Goal: Task Accomplishment & Management: Manage account settings

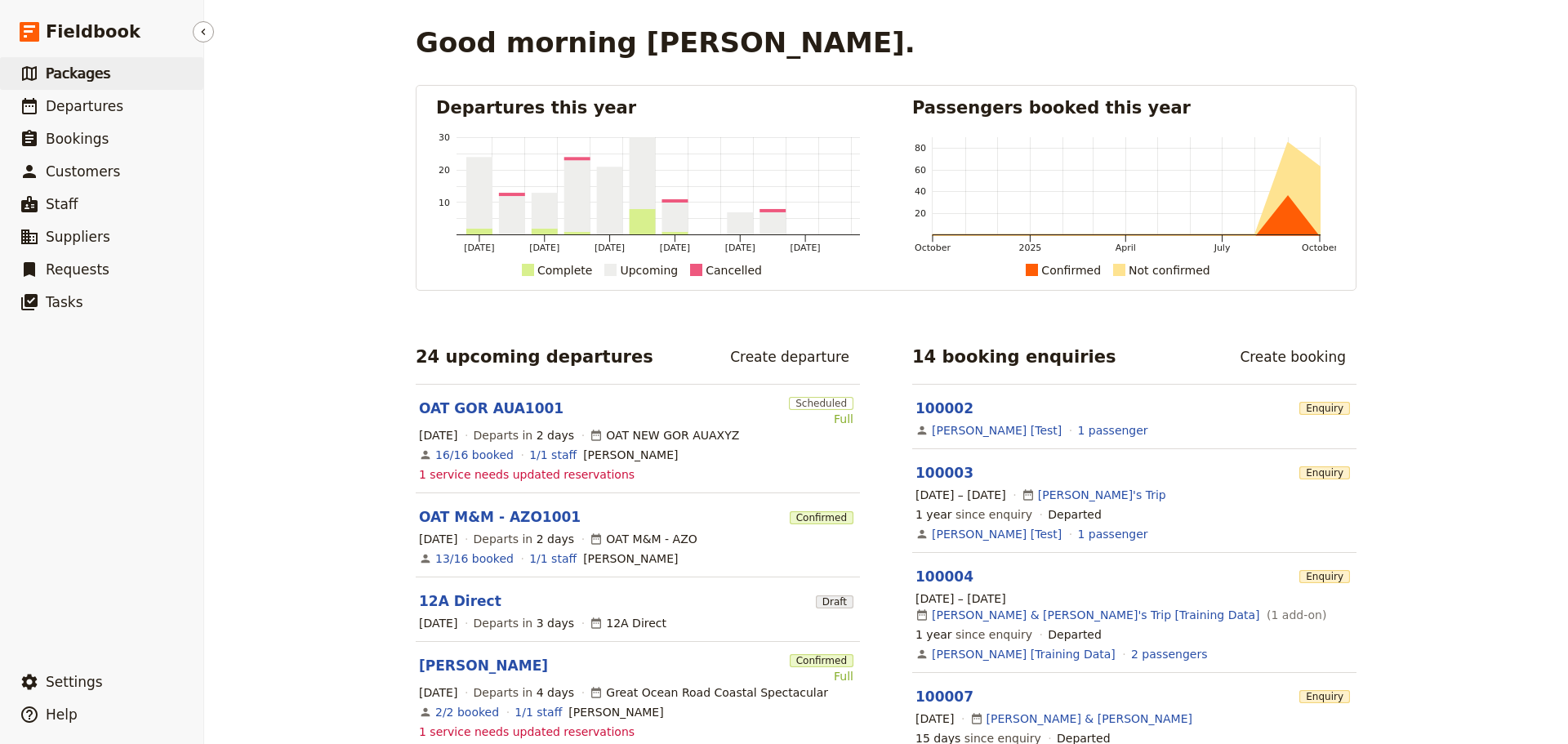
click at [56, 77] on span "Packages" at bounding box center [78, 73] width 65 height 16
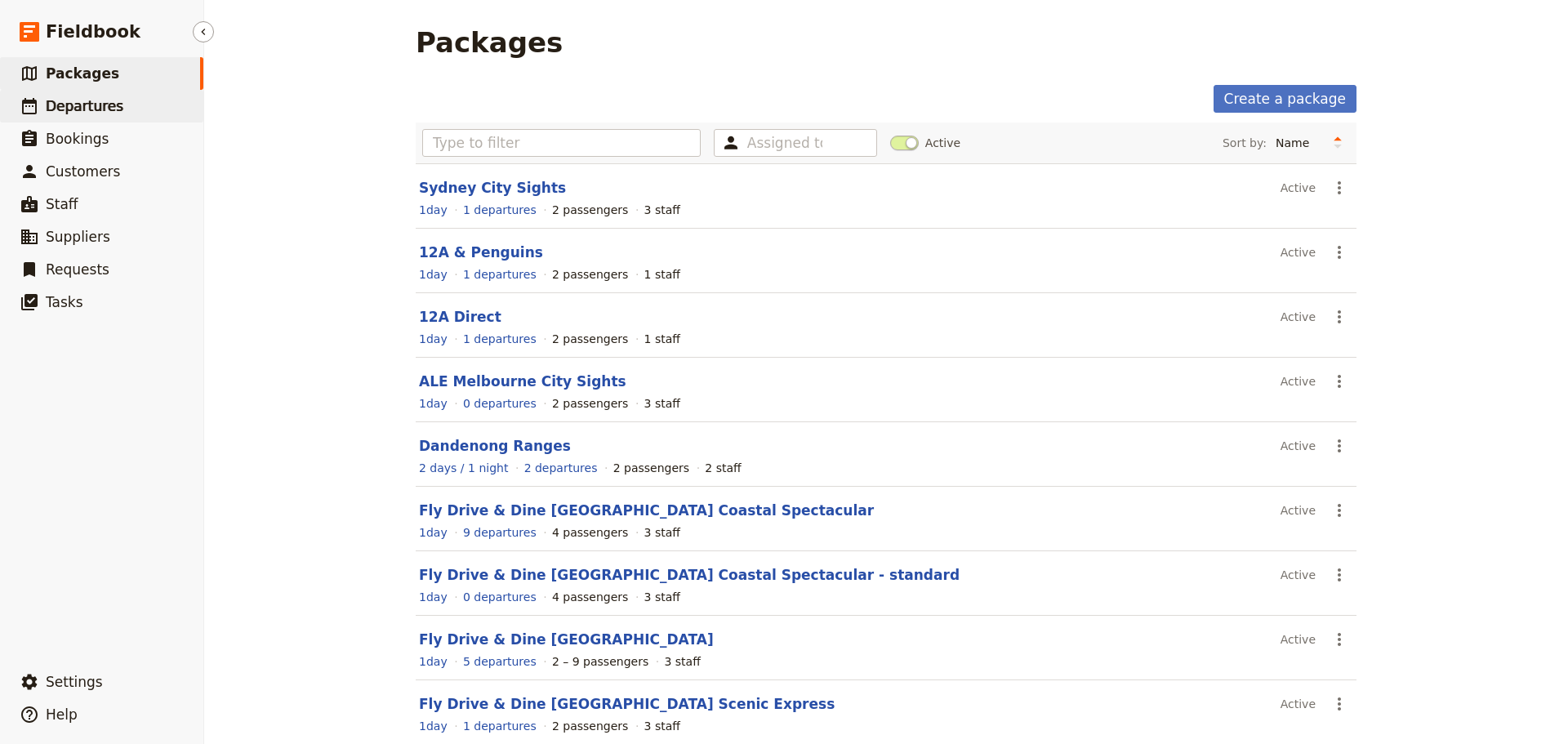
click at [50, 117] on link "​ Departures" at bounding box center [102, 106] width 204 height 33
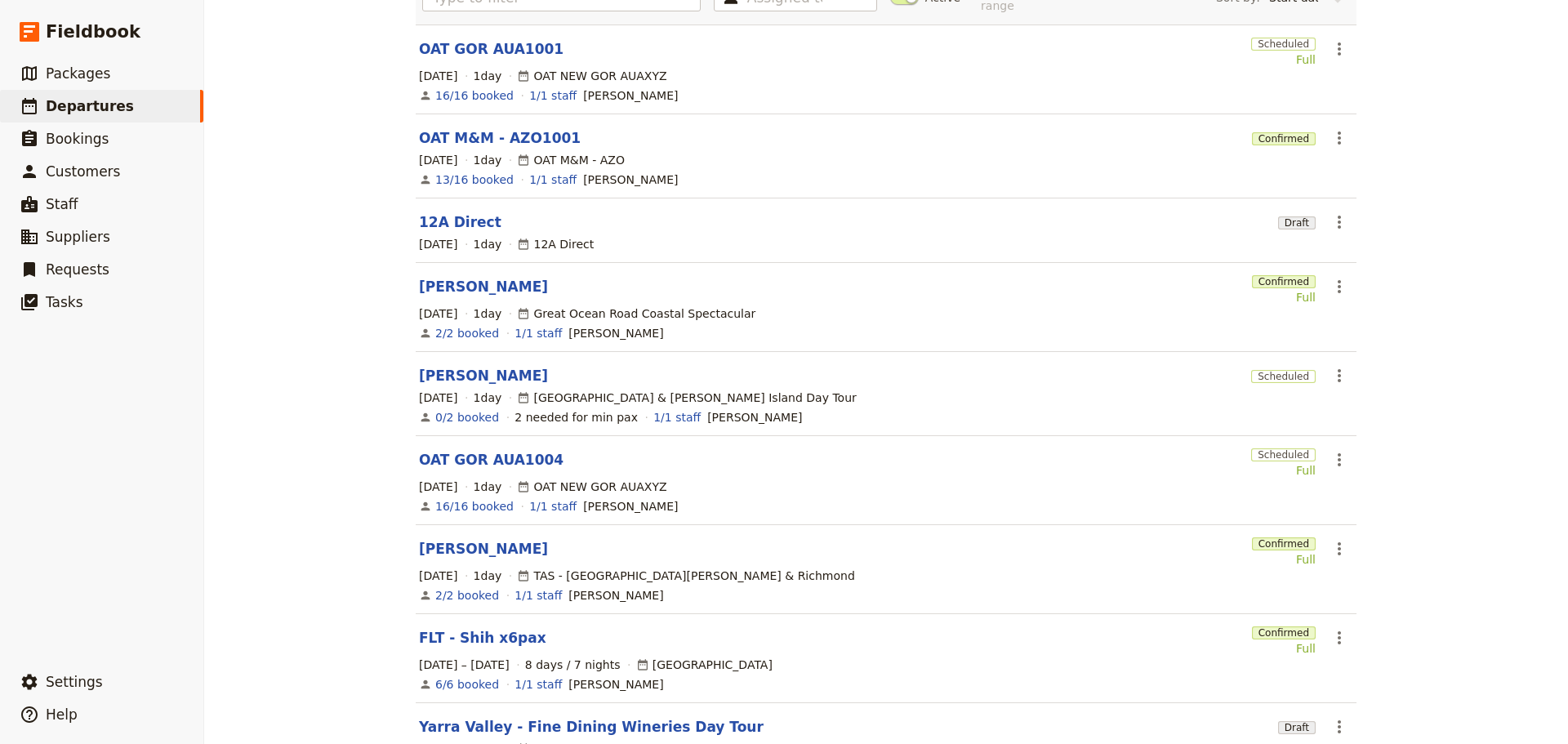
scroll to position [164, 0]
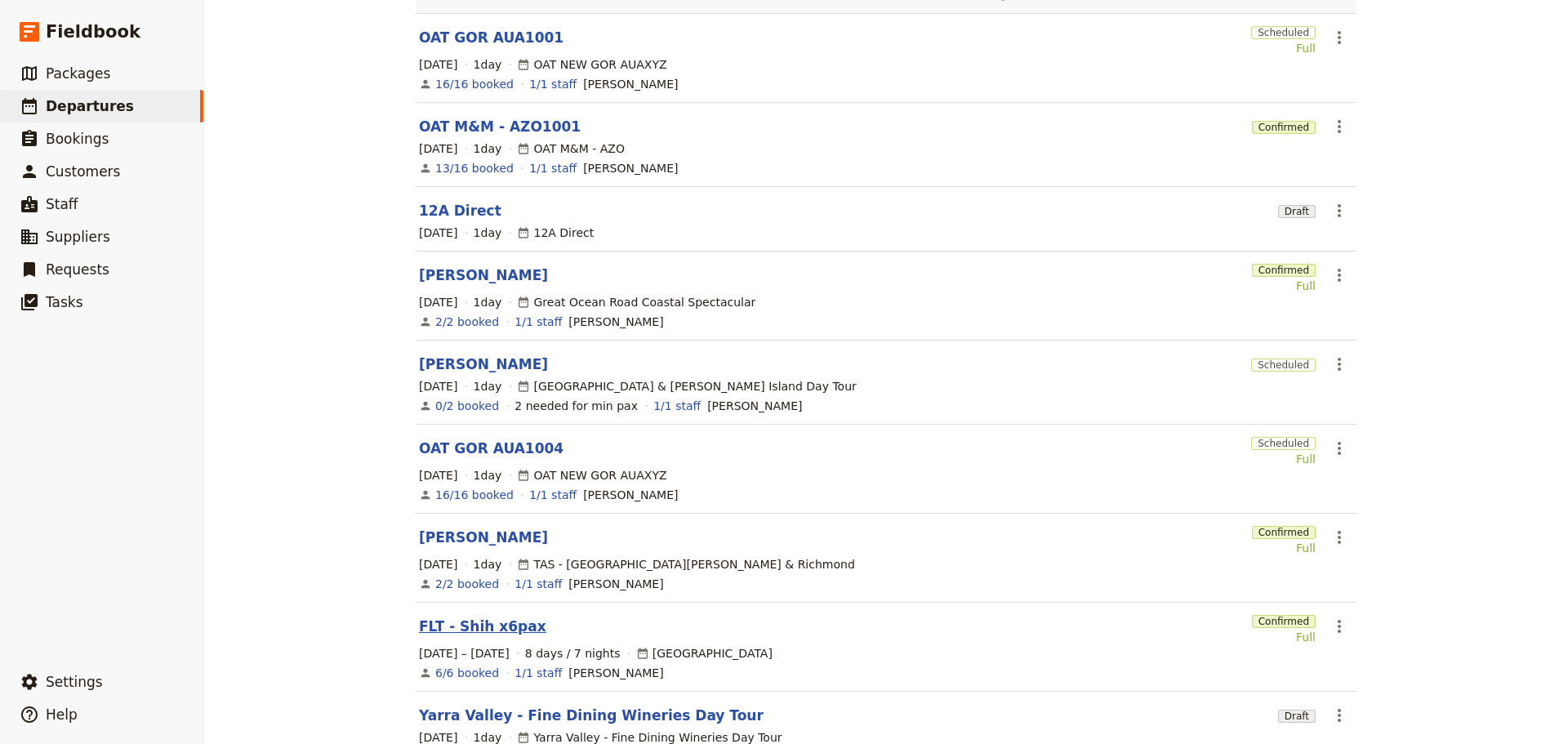
click at [472, 618] on link "FLT - Shih x6pax" at bounding box center [482, 626] width 127 height 19
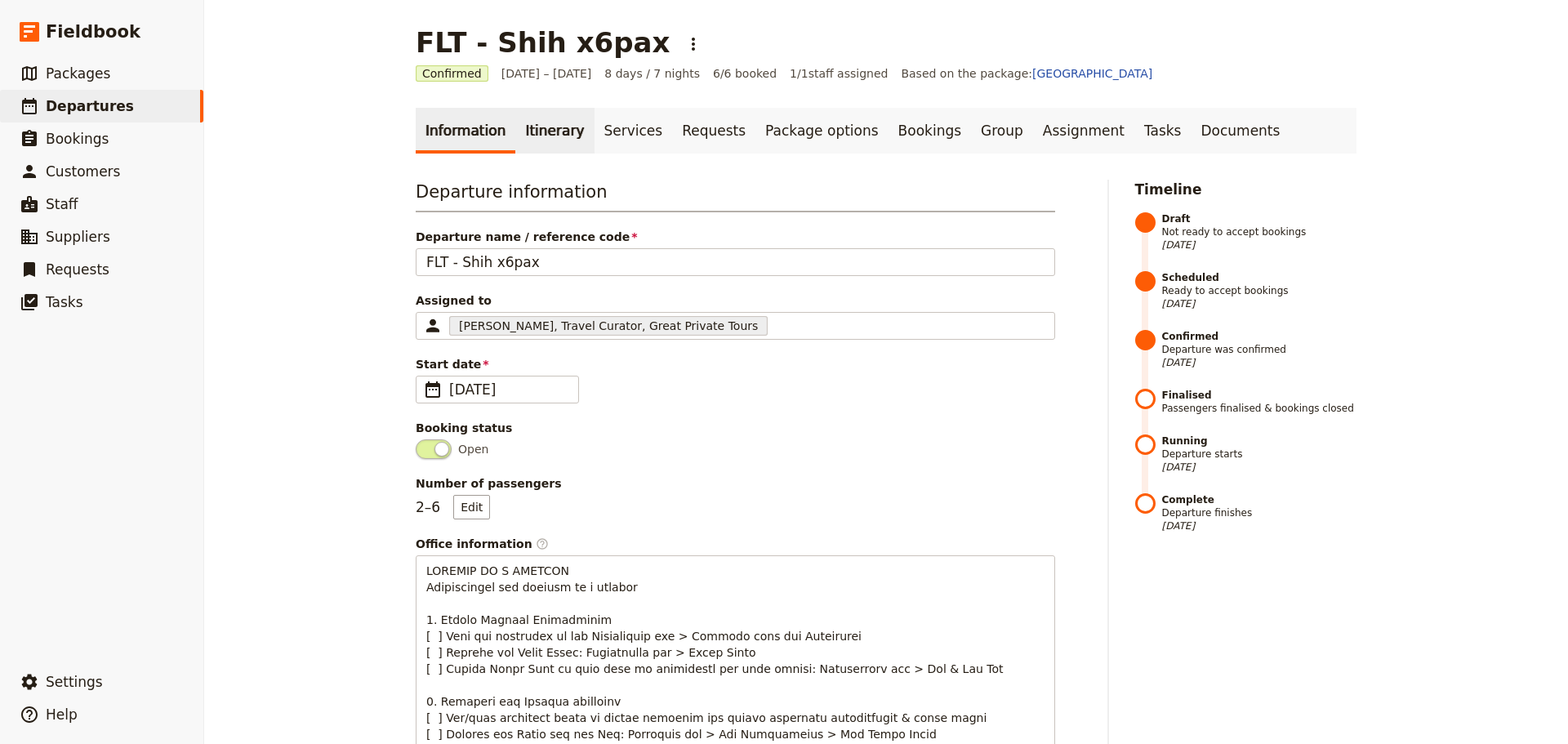
click at [536, 126] on link "Itinerary" at bounding box center [554, 131] width 79 height 46
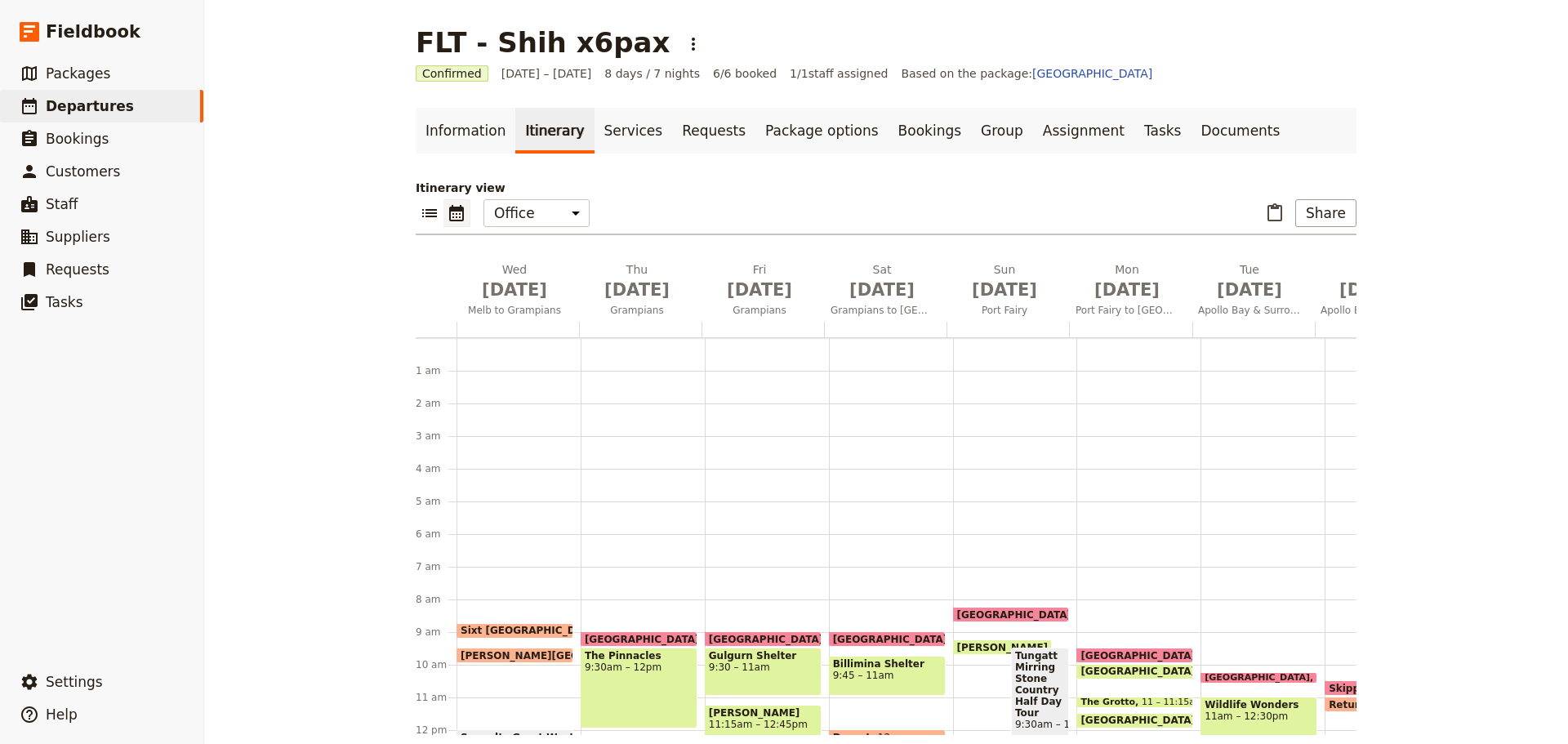
scroll to position [212, 0]
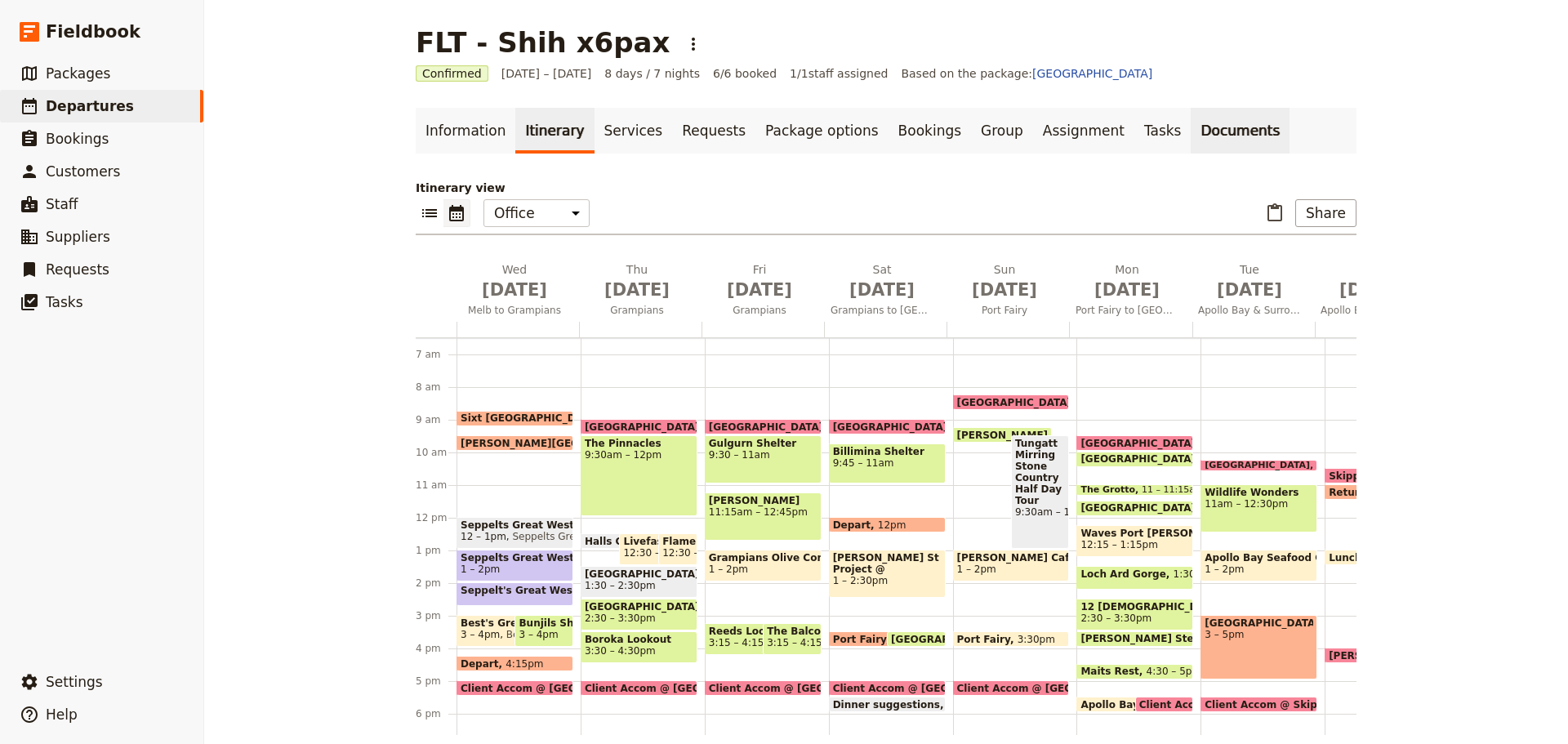
click at [1191, 133] on link "Documents" at bounding box center [1241, 131] width 99 height 46
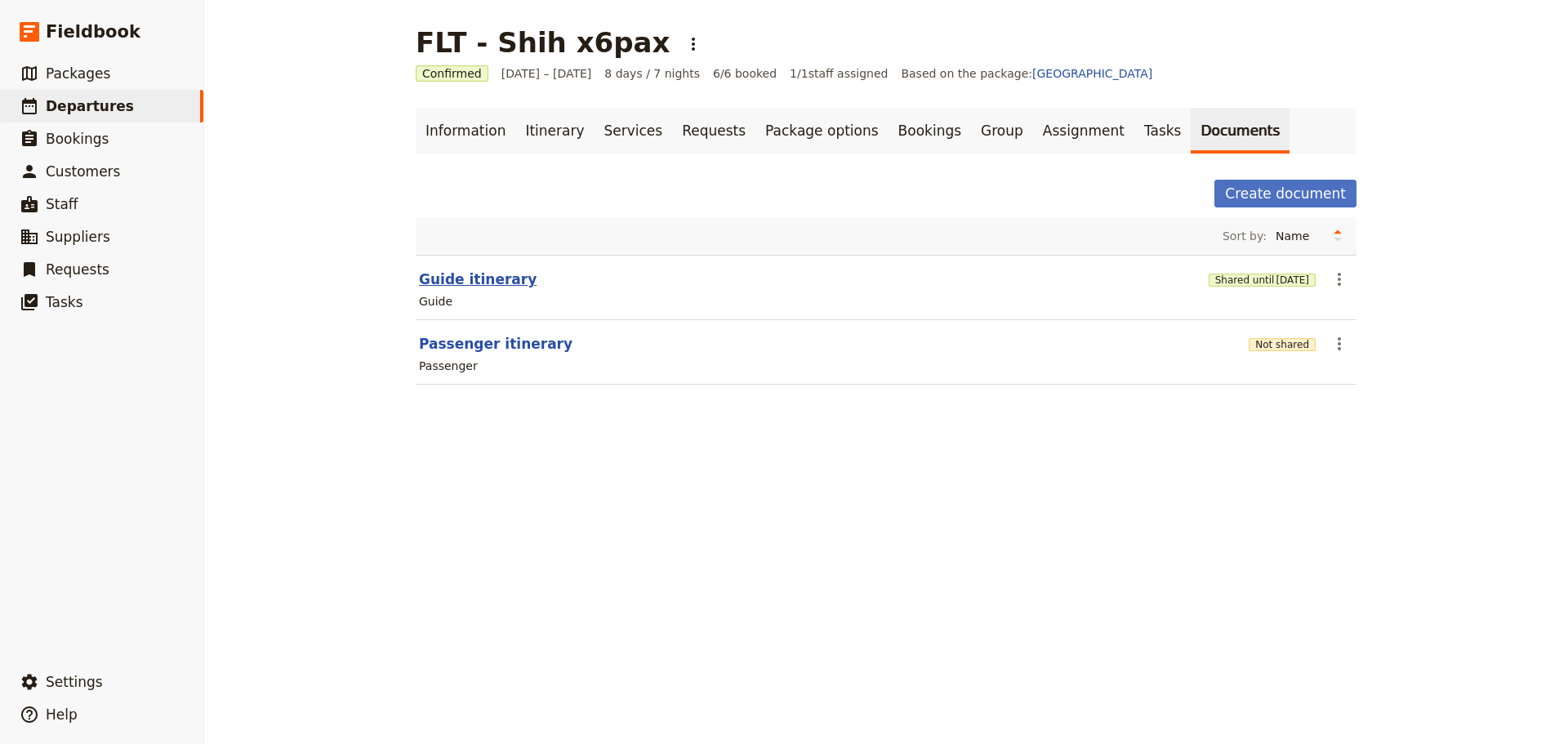
click at [467, 277] on button "Guide itinerary" at bounding box center [477, 280] width 118 height 19
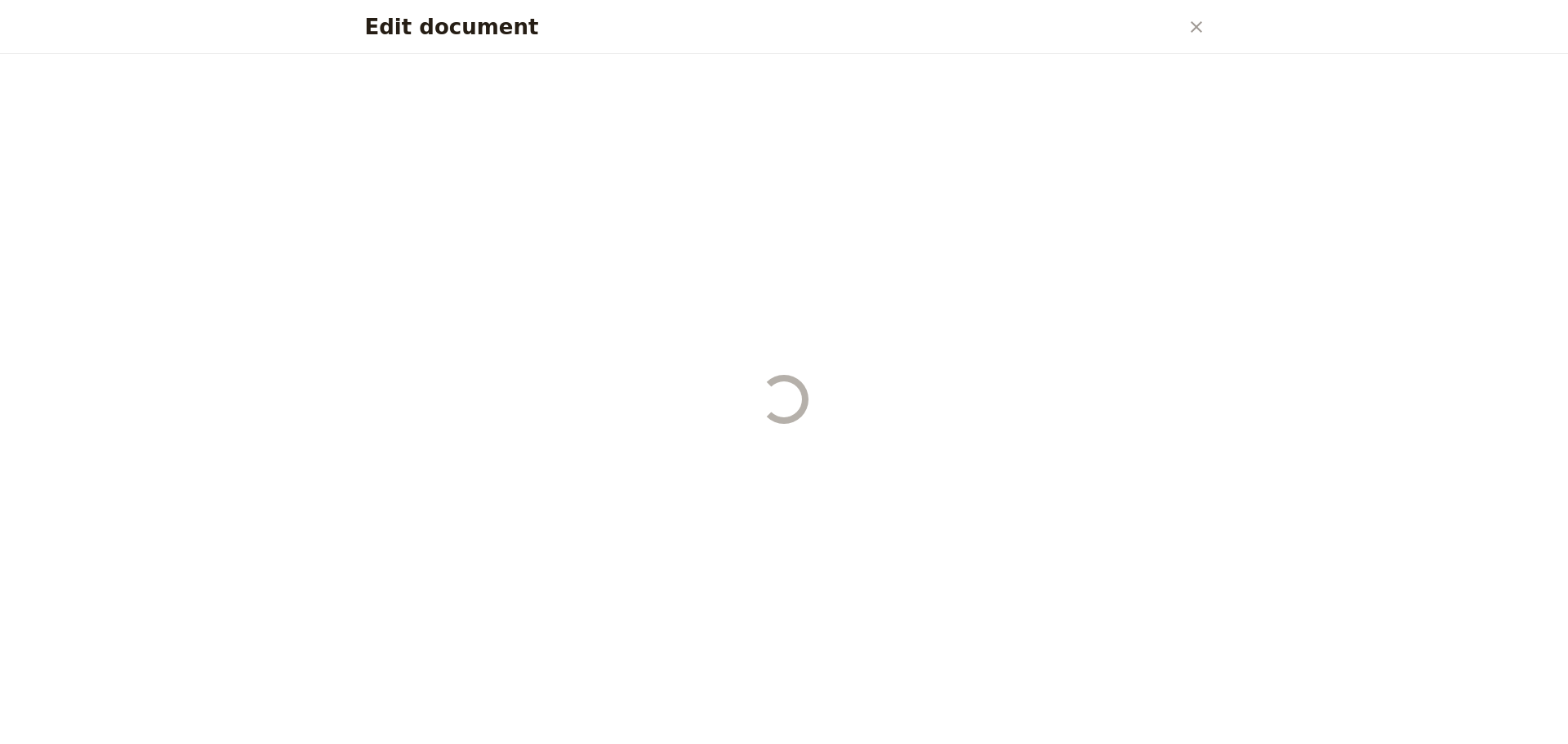
select select "STAFF"
select select "RUN_SHEET"
select select "DEFAULT"
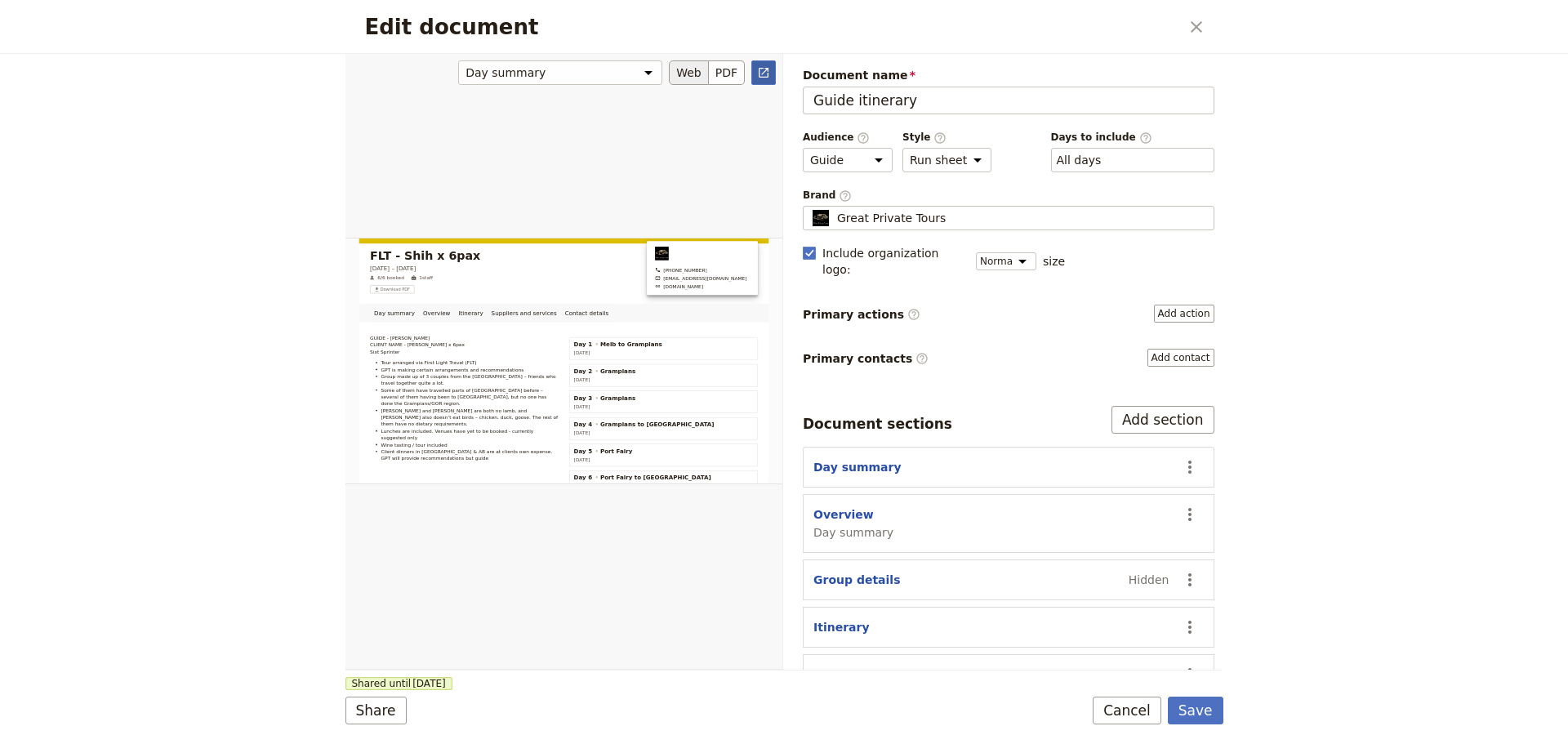
click at [765, 67] on icon "Open full preview" at bounding box center [764, 73] width 13 height 13
click at [1149, 705] on button "Cancel" at bounding box center [1127, 709] width 69 height 27
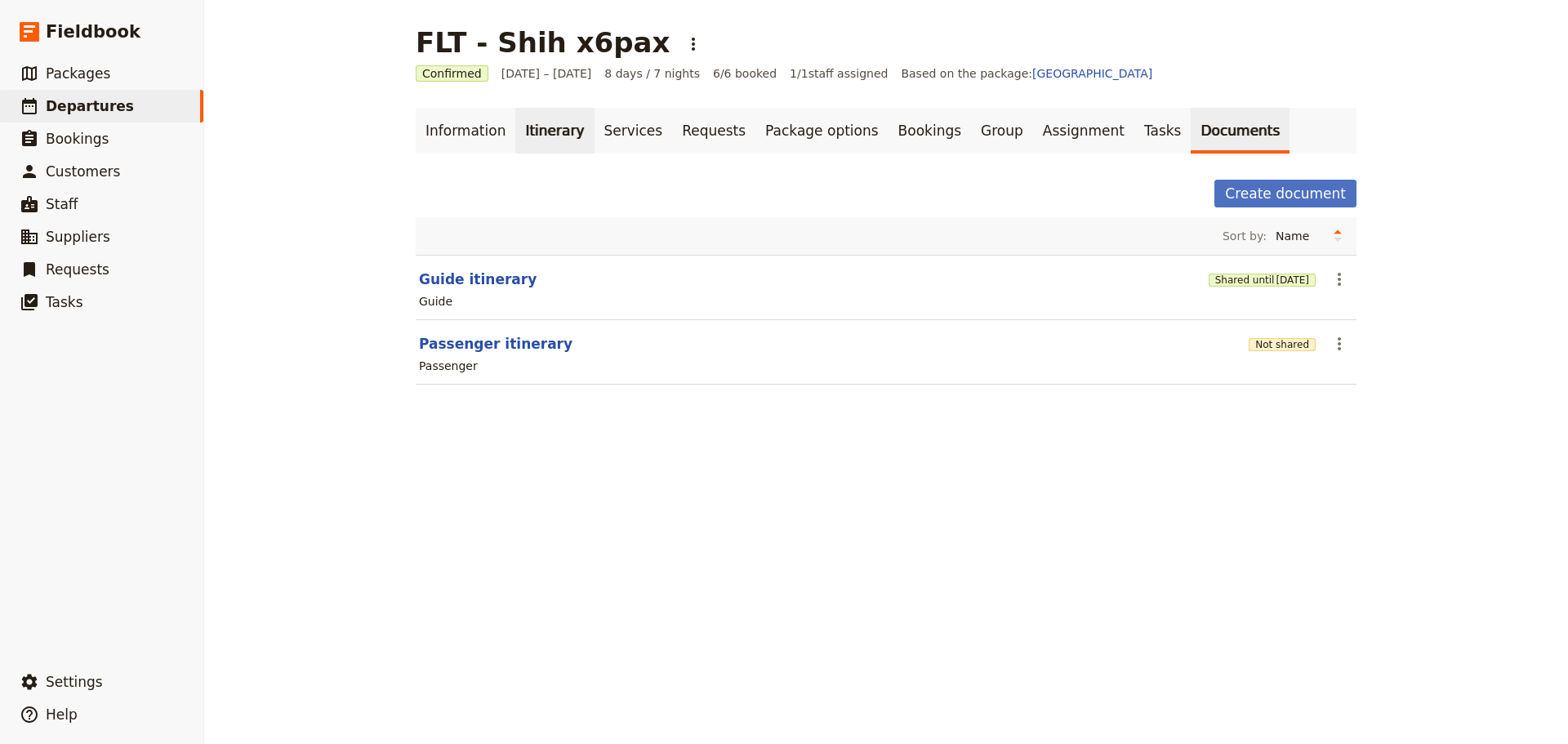
click at [535, 122] on link "Itinerary" at bounding box center [554, 131] width 79 height 46
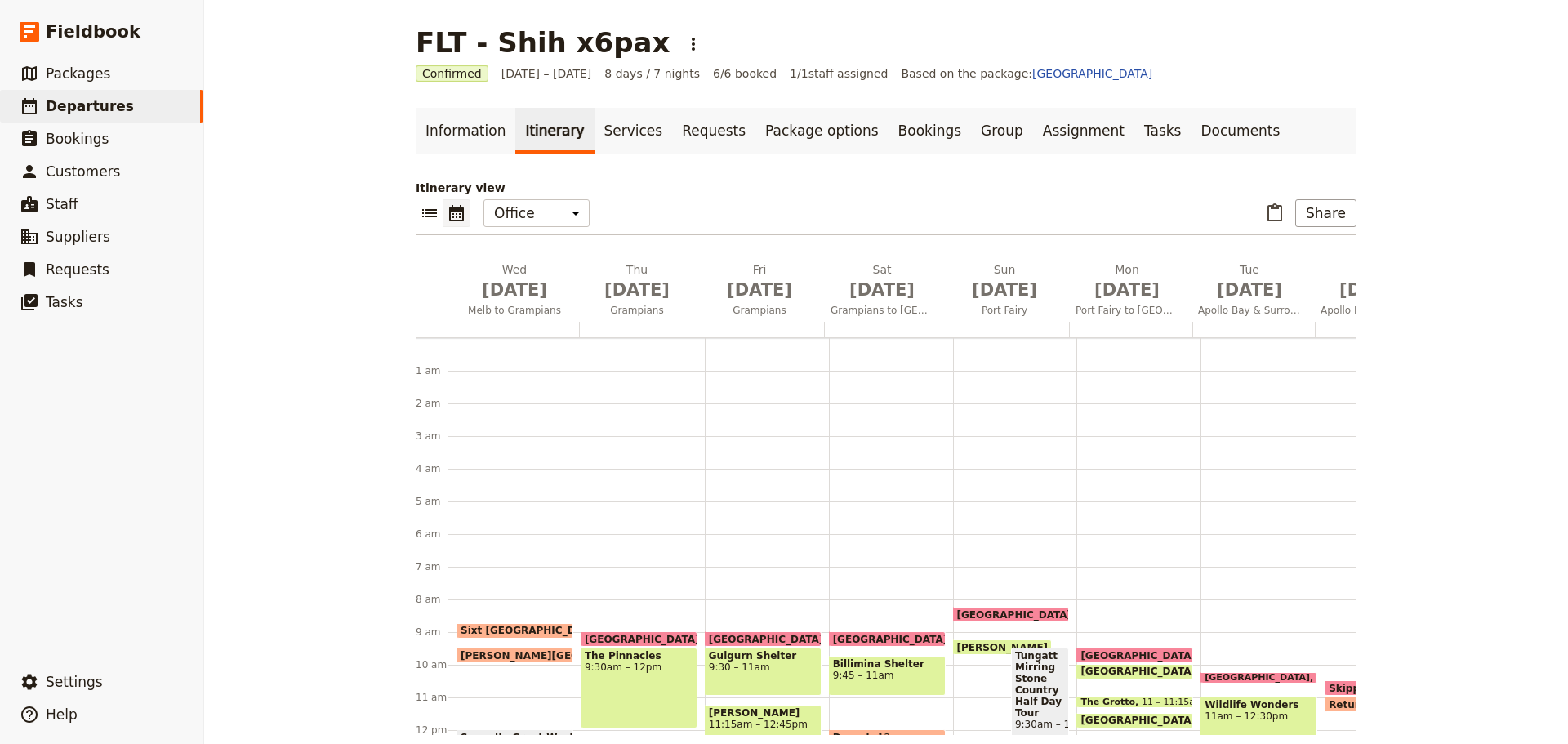
scroll to position [212, 0]
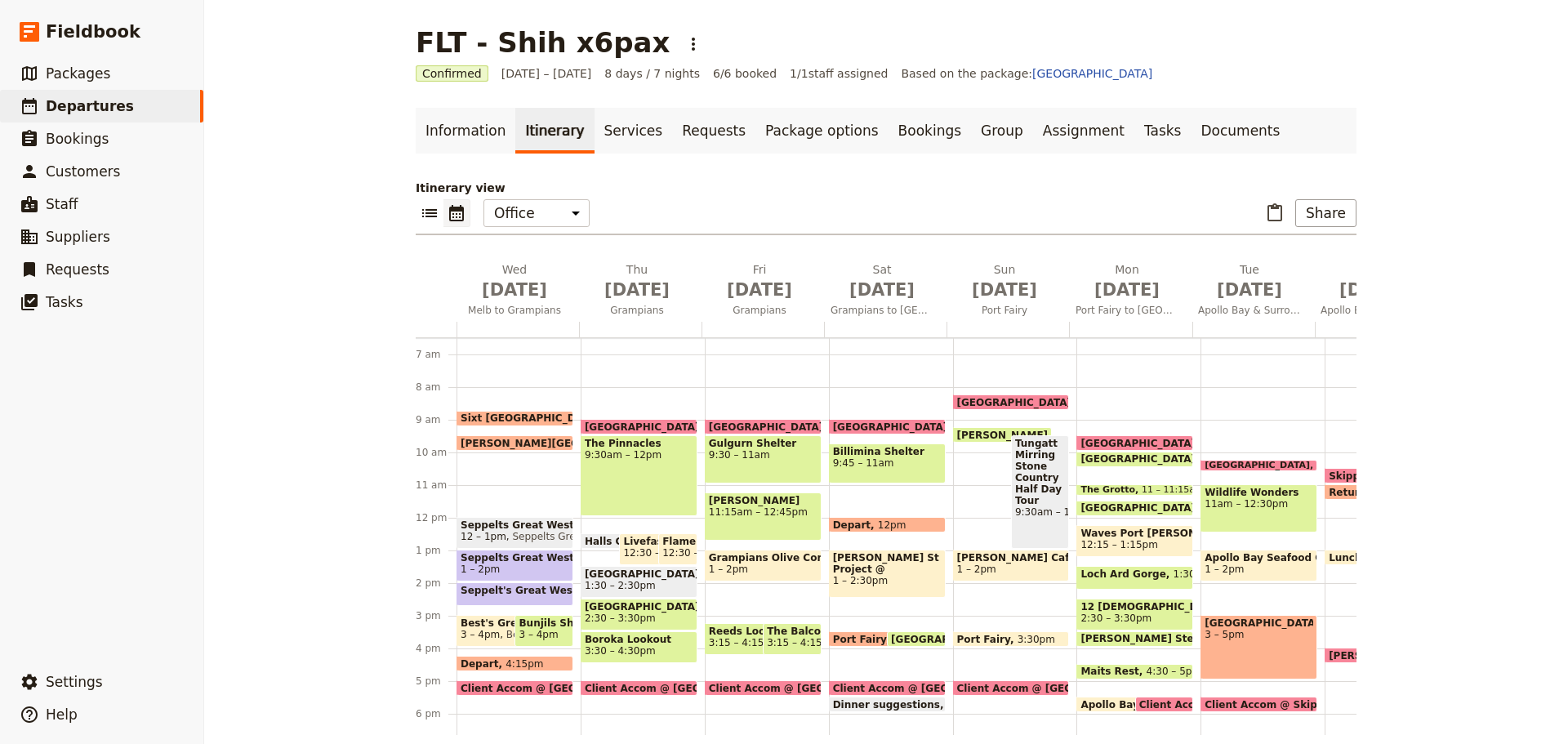
click at [1115, 613] on span "2:30 – 3:30pm" at bounding box center [1116, 617] width 71 height 12
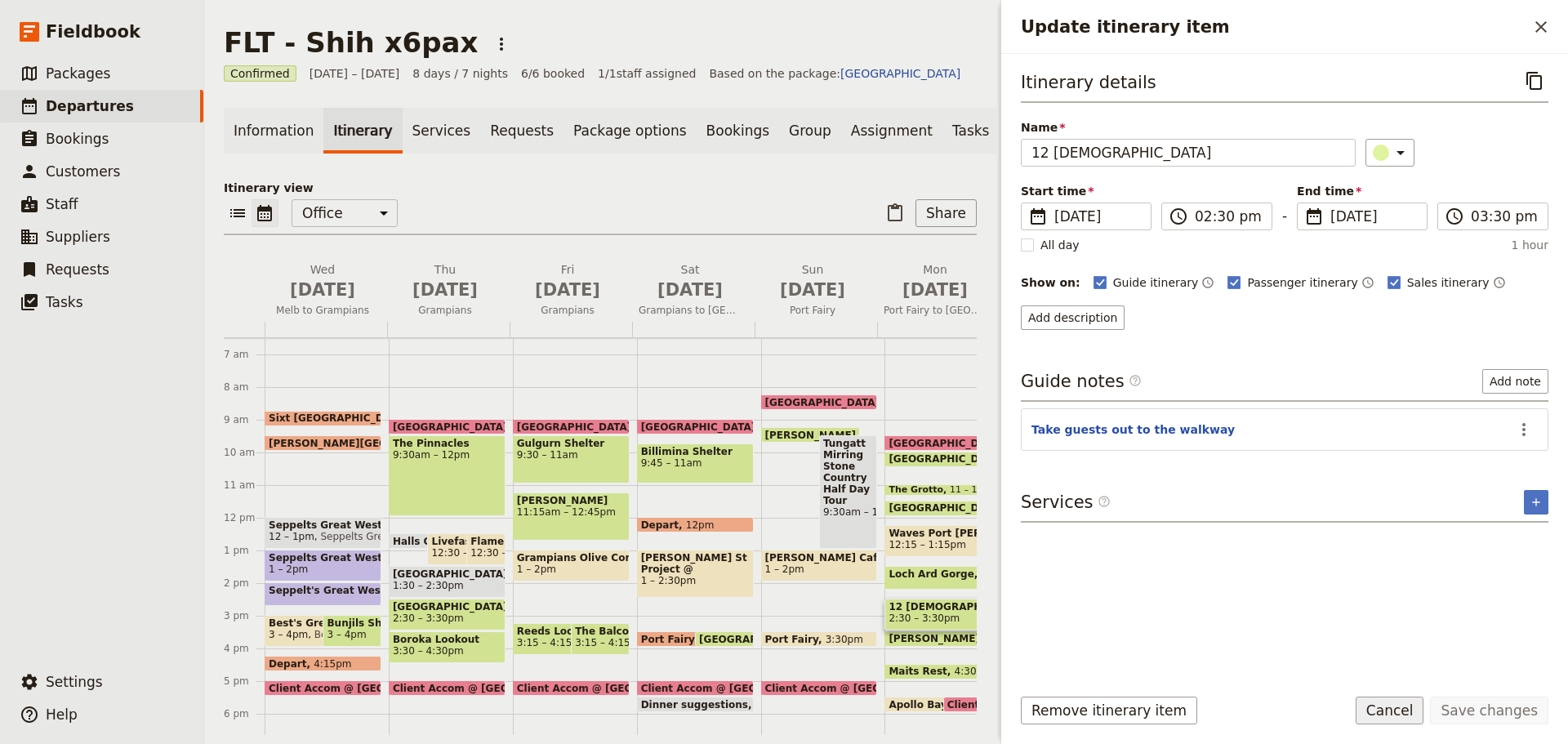
click at [1386, 710] on button "Cancel" at bounding box center [1390, 709] width 69 height 27
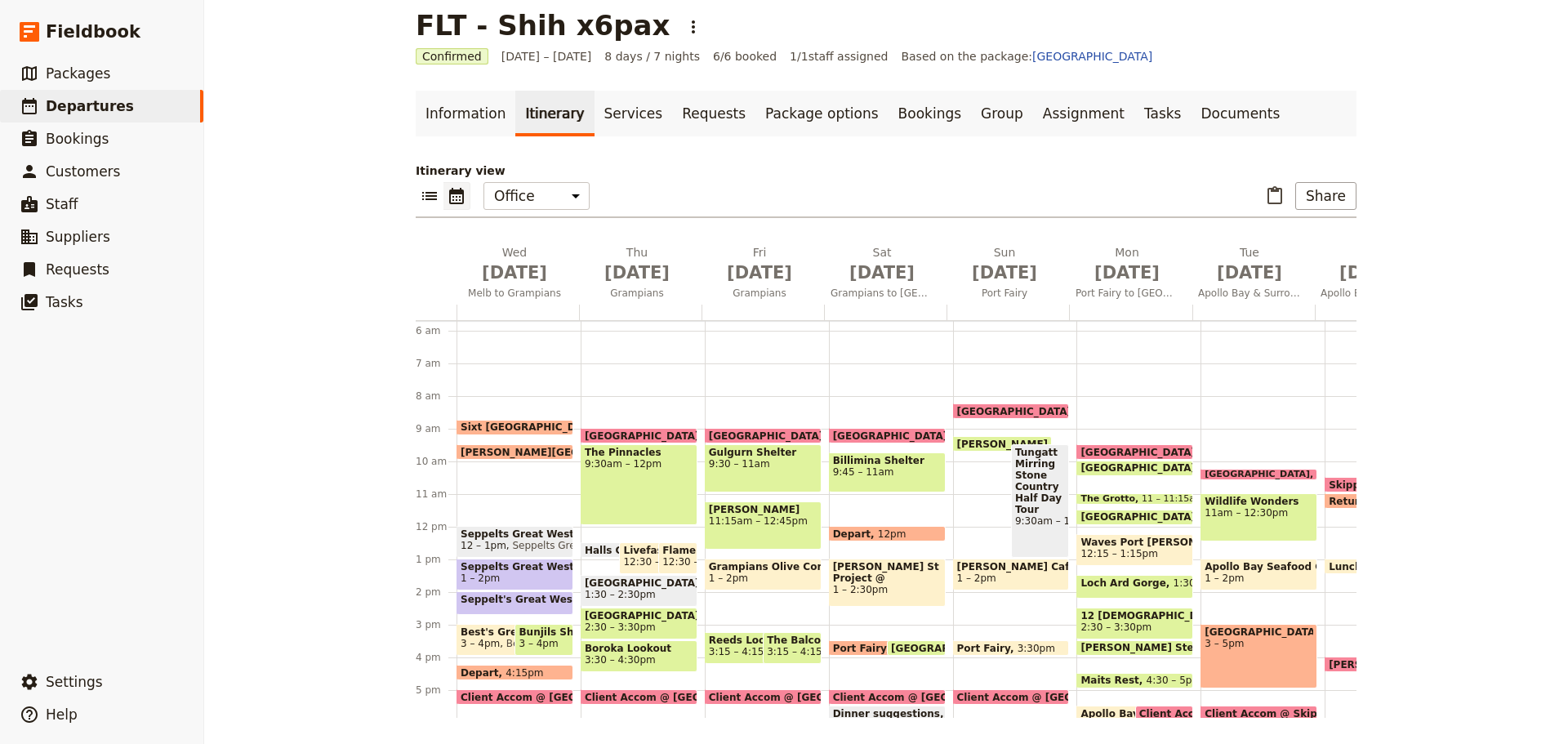
scroll to position [376, 0]
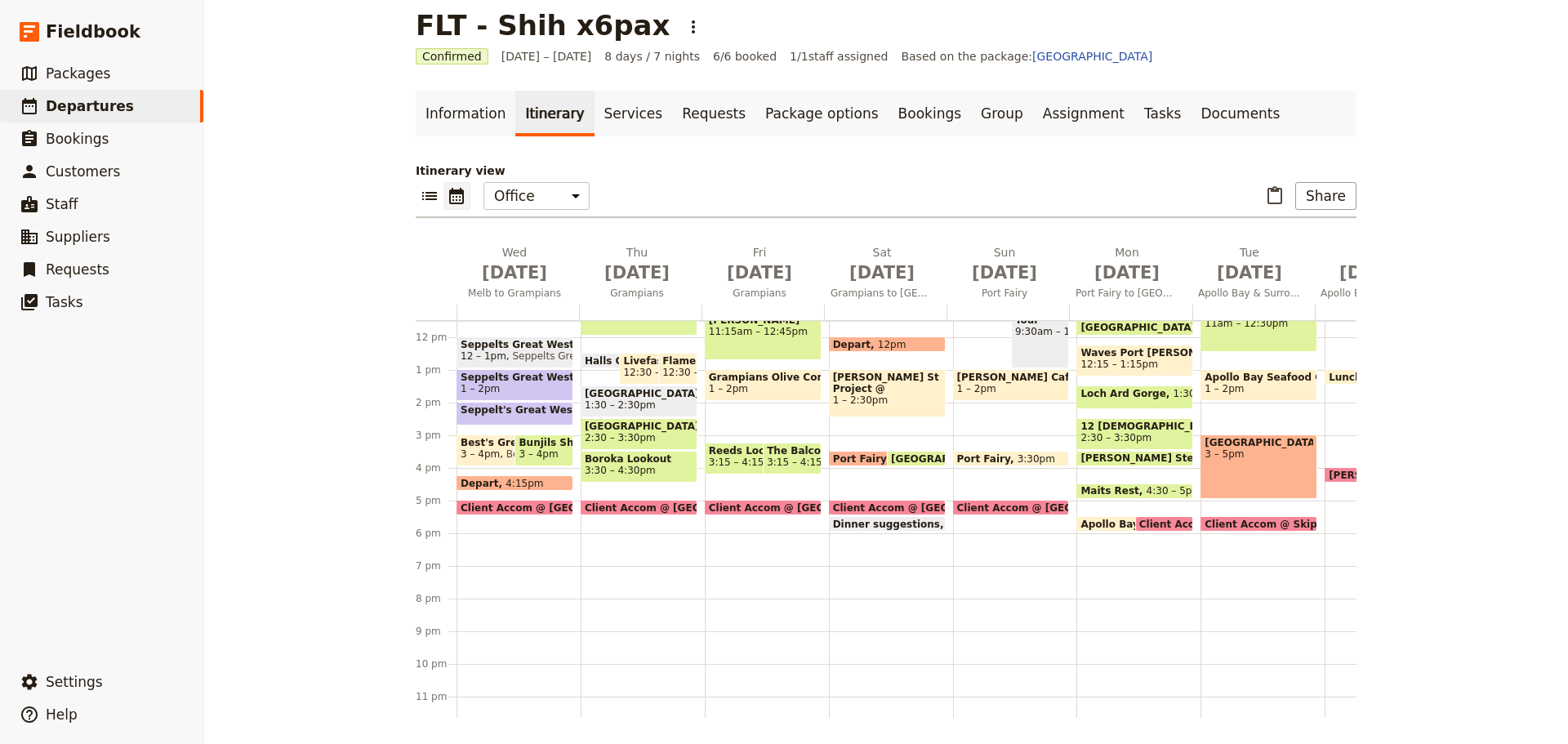
click at [1161, 522] on span "Client Accom @ Skippers [GEOGRAPHIC_DATA]" at bounding box center [1271, 524] width 262 height 11
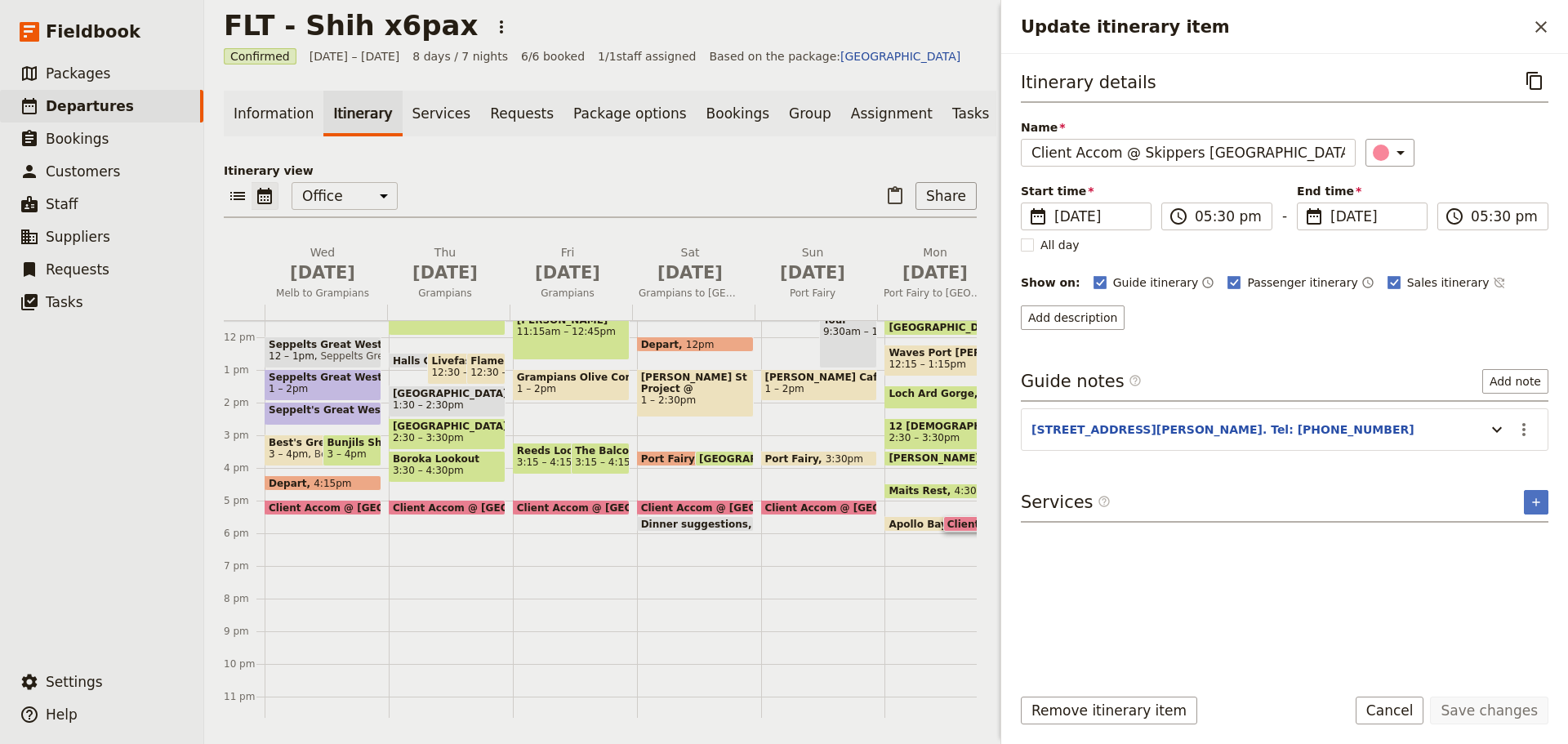
click at [1396, 718] on button "Cancel" at bounding box center [1390, 709] width 69 height 27
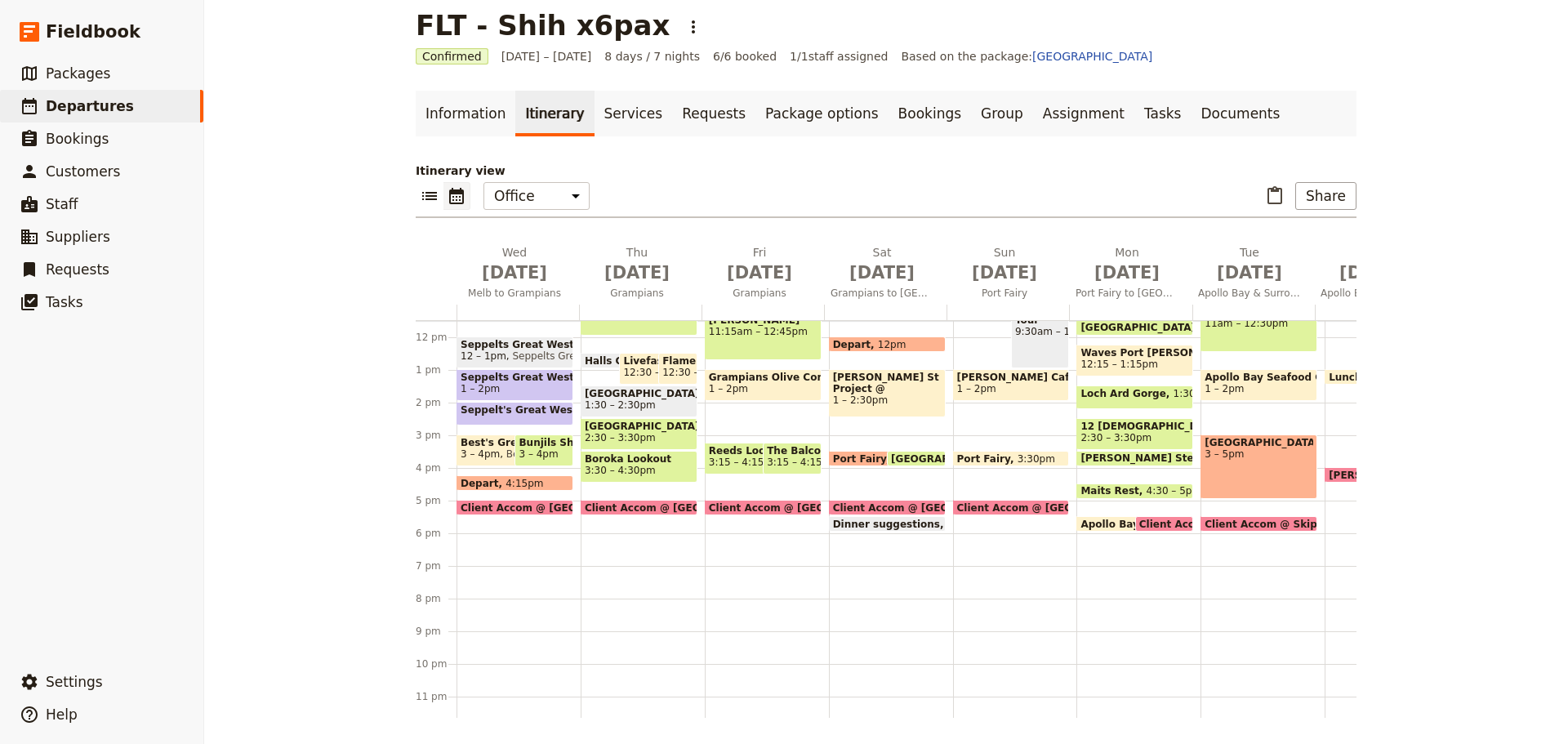
scroll to position [212, 0]
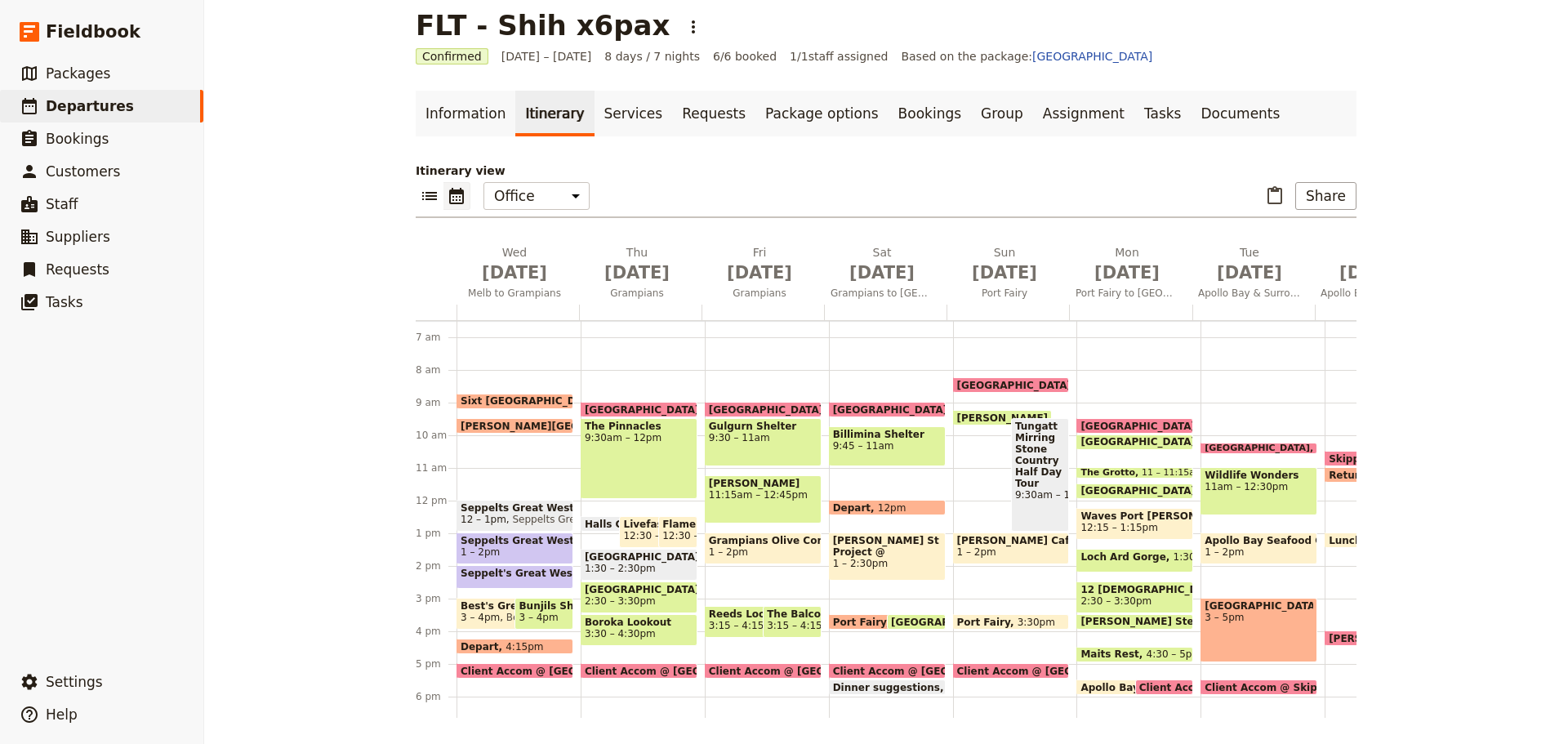
click at [1086, 685] on span "Apollo Bay" at bounding box center [1112, 687] width 65 height 11
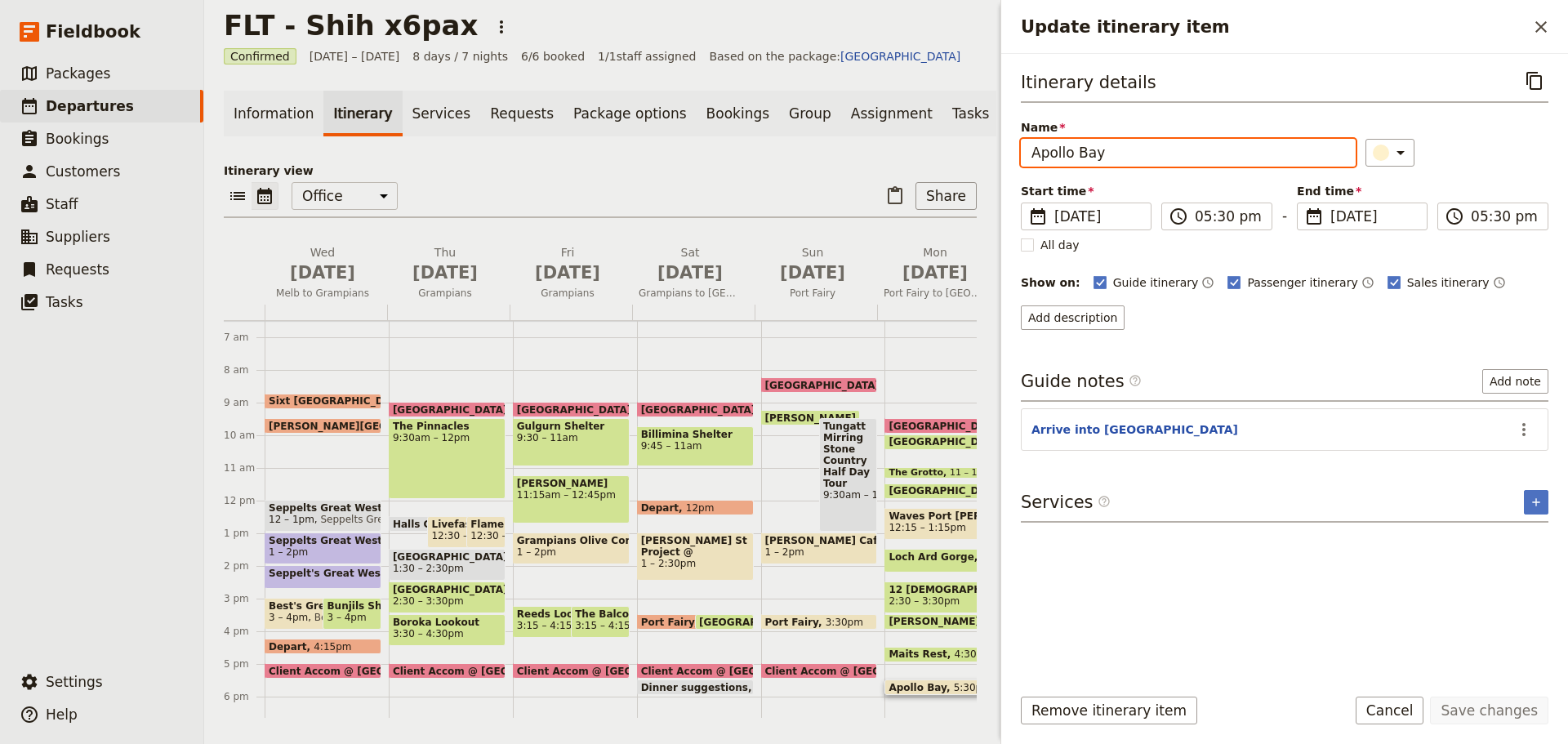
drag, startPoint x: 1139, startPoint y: 153, endPoint x: 949, endPoint y: 150, distance: 190.0
click at [949, 150] on div "FLT - Shih x6pax ​ Confirmed [DATE] – [DATE] 8 days / 7 nights 6/6 booked 1 / 1…" at bounding box center [886, 372] width 1364 height 744
click at [1213, 163] on input "Apollo Bay" at bounding box center [1188, 152] width 334 height 27
type input "A"
type input "Dinner suggestions"
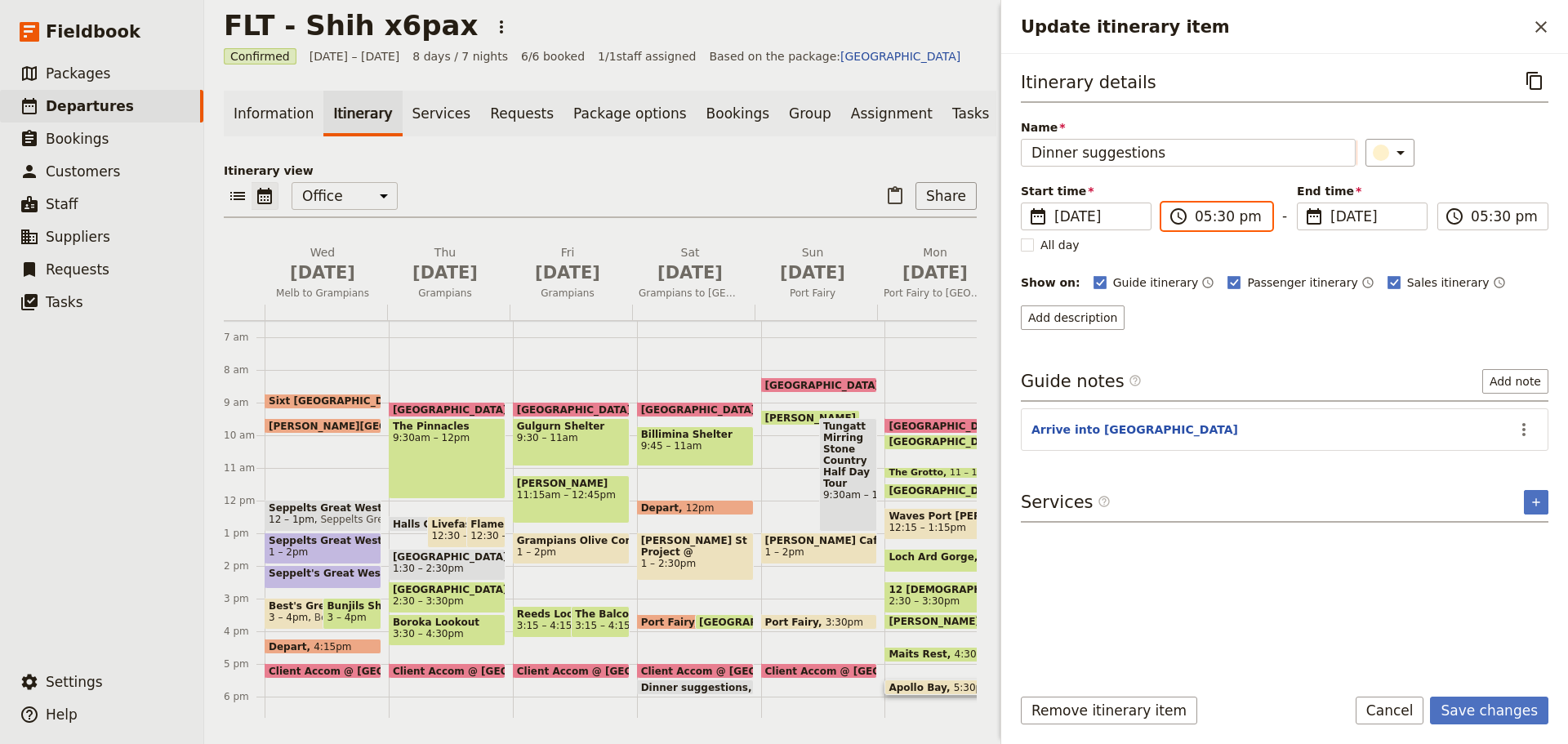
click at [1230, 219] on input "05:30 pm" at bounding box center [1228, 217] width 67 height 19
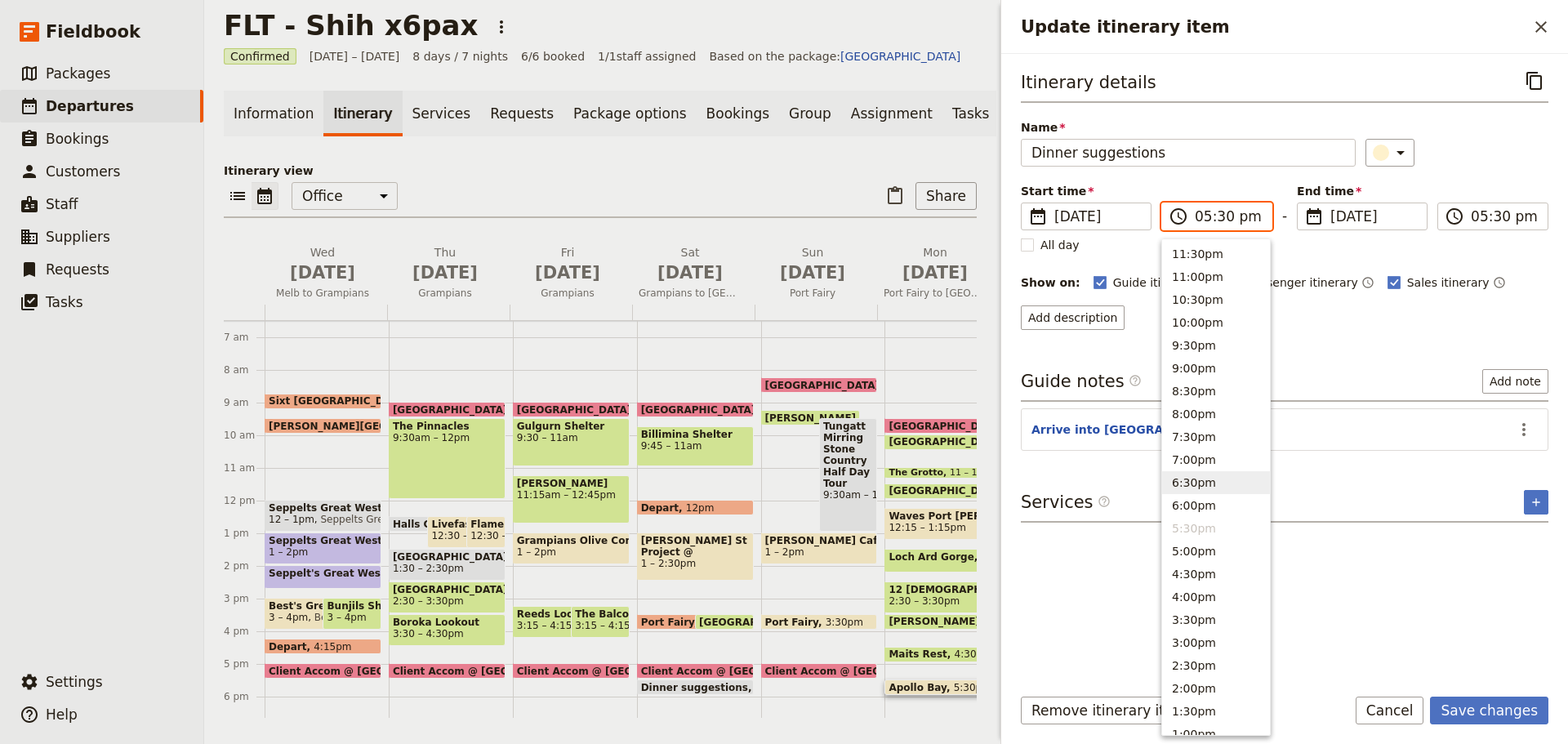
click at [1218, 483] on button "6:30pm" at bounding box center [1216, 483] width 108 height 23
type input "06:30 pm"
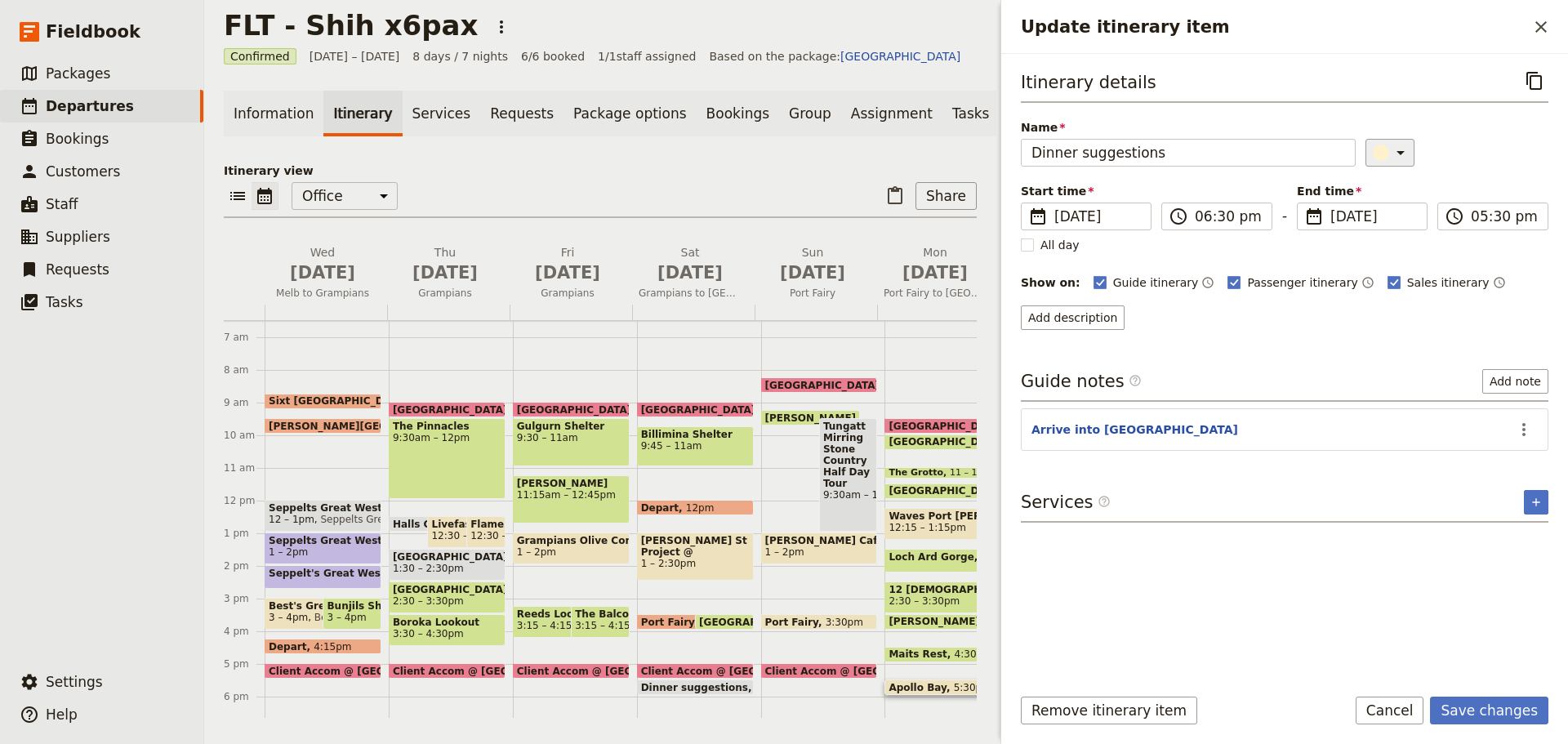
type input "06:30 pm"
click at [1395, 164] on button "​" at bounding box center [1389, 152] width 49 height 27
click at [1373, 271] on div "button" at bounding box center [1371, 265] width 16 height 16
click at [1527, 429] on icon "Actions" at bounding box center [1524, 429] width 19 height 19
click at [1514, 466] on span "Edit note" at bounding box center [1489, 464] width 76 height 16
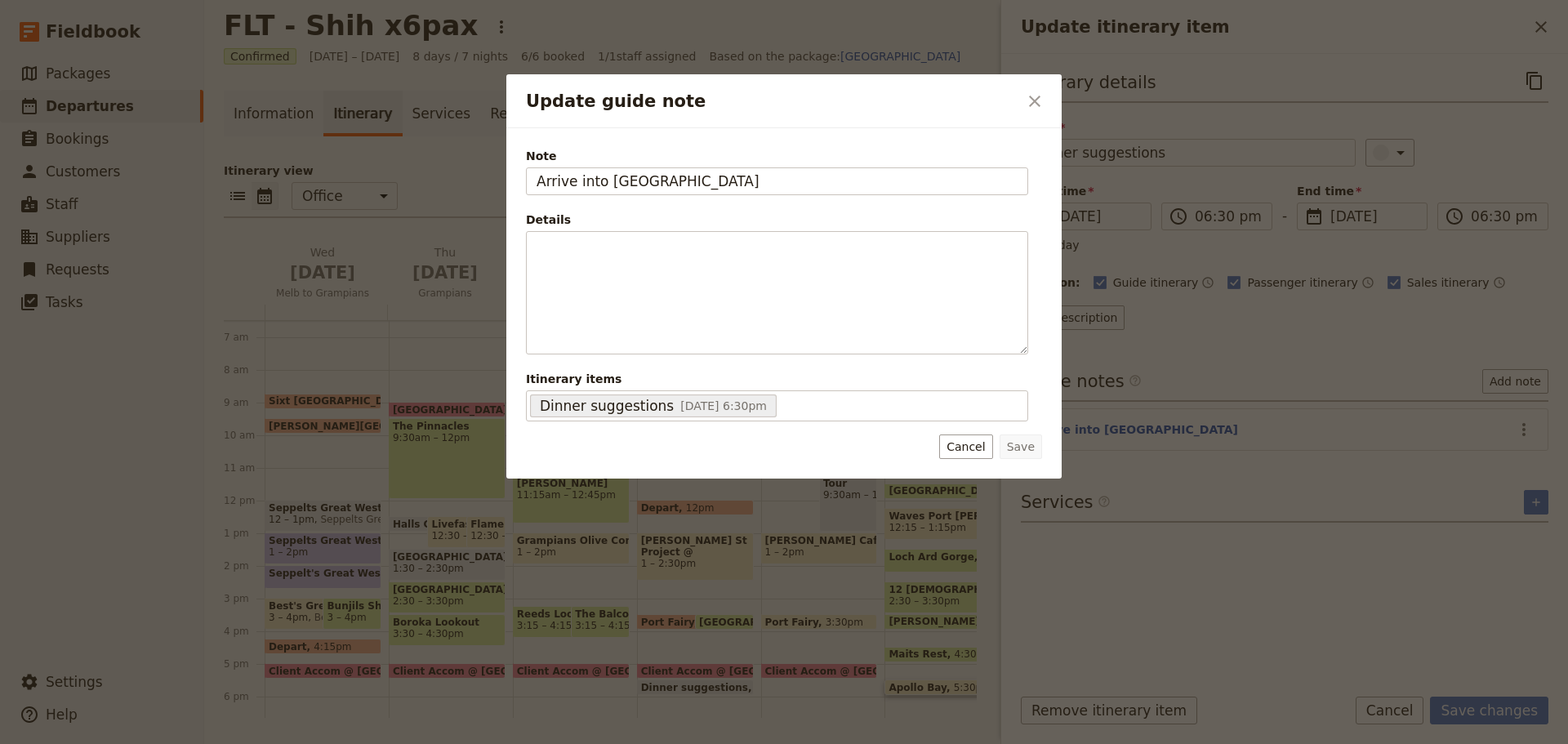
drag, startPoint x: 680, startPoint y: 183, endPoint x: 352, endPoint y: 185, distance: 328.0
click at [352, 743] on div "Update guide note ​ Note Arrive into [GEOGRAPHIC_DATA] Details ​ ​ ​ ​ ​ ​ ​ ​ …" at bounding box center [784, 744] width 1568 height 0
type input "For clients"
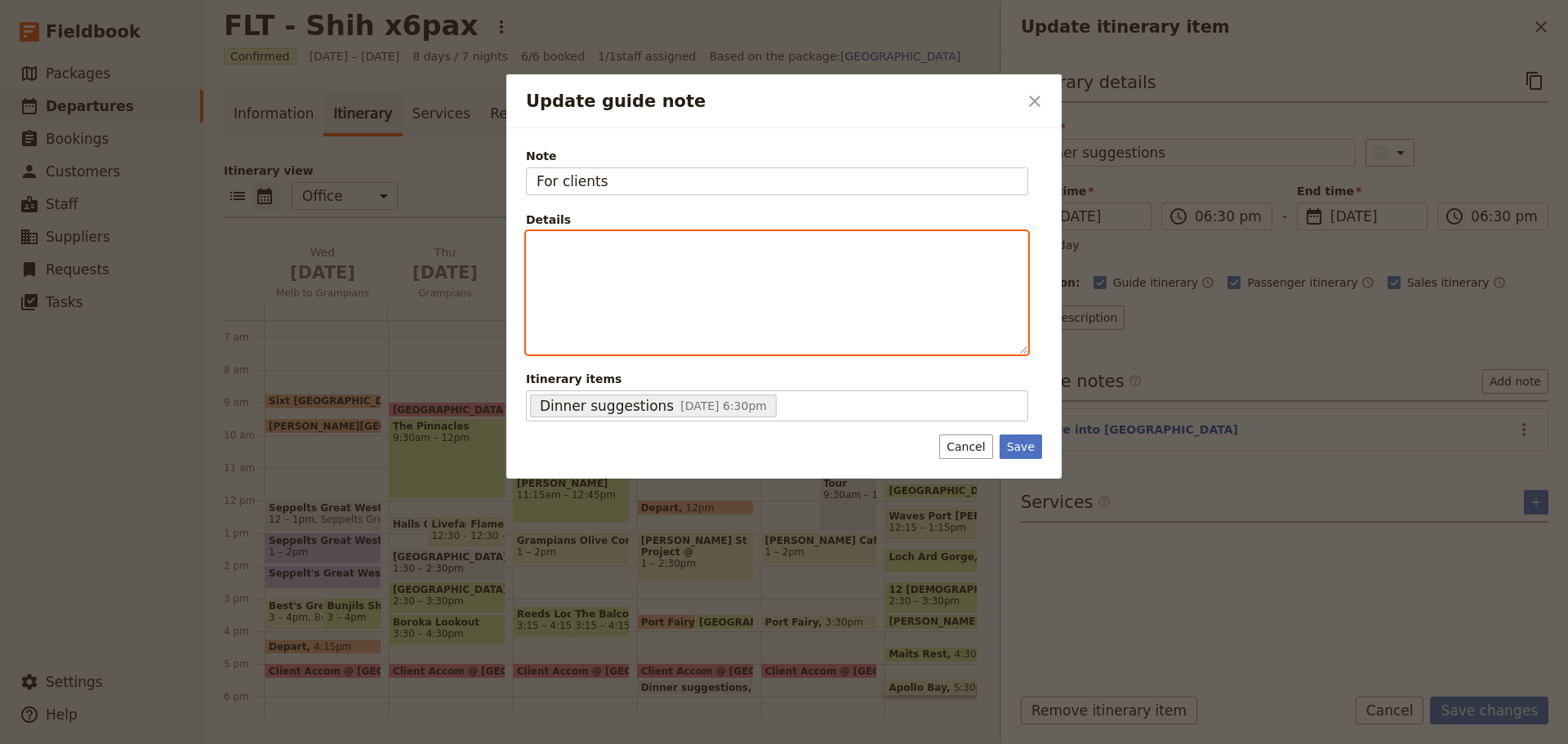
click at [573, 250] on p "Update guide note" at bounding box center [777, 247] width 481 height 16
click at [686, 349] on button "​" at bounding box center [686, 341] width 18 height 18
click at [770, 246] on li "Casaingo @ [PERSON_NAME][GEOGRAPHIC_DATA]:" at bounding box center [790, 247] width 455 height 16
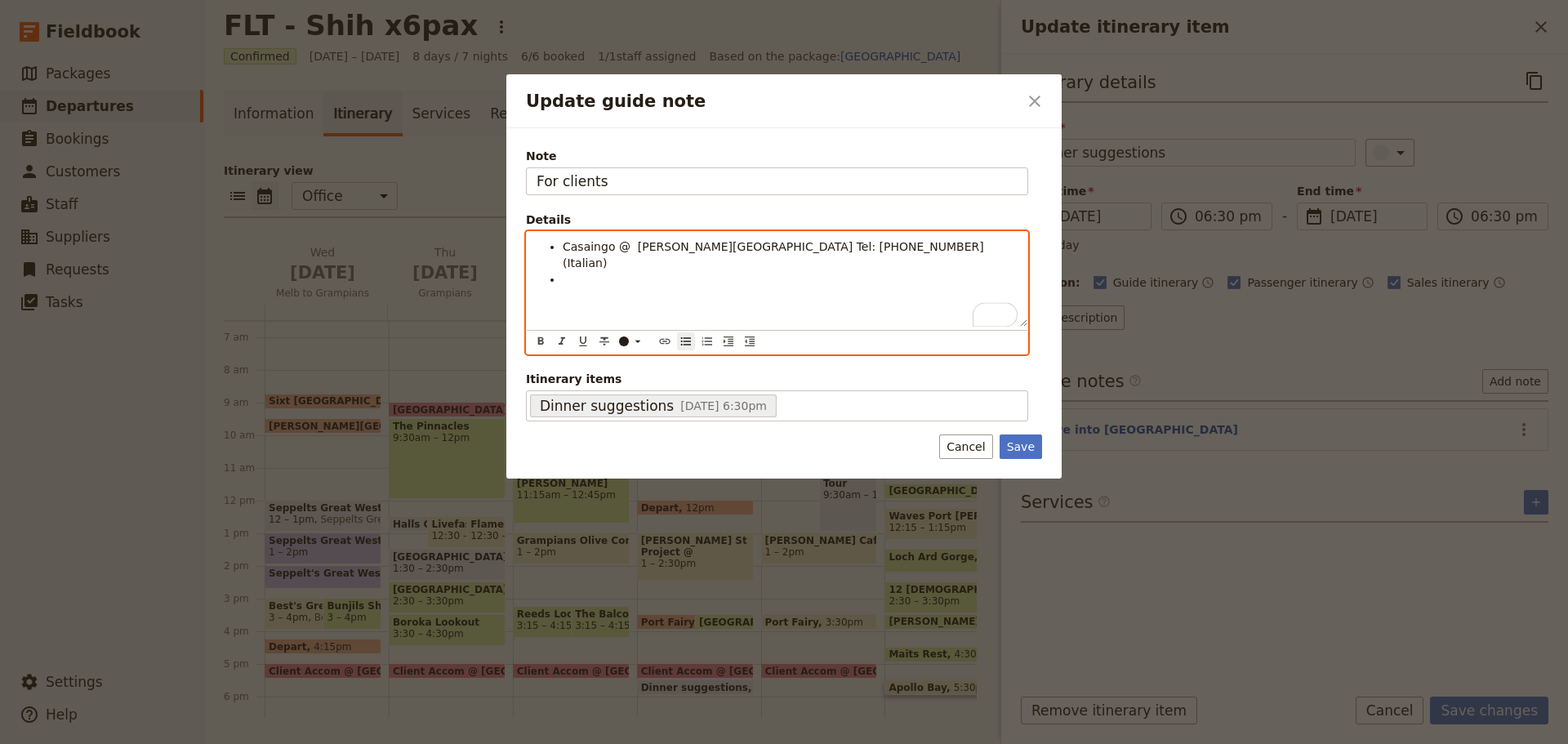
click at [588, 252] on span "Casaingo @ [PERSON_NAME][GEOGRAPHIC_DATA] Tel: [PHONE_NUMBER] (Italian)" at bounding box center [775, 254] width 425 height 29
click at [593, 271] on ul "Casailngo @ [PERSON_NAME][GEOGRAPHIC_DATA] Tel: [PHONE_NUMBER] (Italian)" at bounding box center [777, 263] width 481 height 49
click at [588, 251] on span "Casailngo @ [PERSON_NAME][GEOGRAPHIC_DATA] Tel: [PHONE_NUMBER] (Italian)" at bounding box center [777, 254] width 428 height 29
click at [979, 271] on li "Coco @ [PHONE_NUMBER]. Tel: [PHONE_NUMBER]. (French-Indonesian fusion)" at bounding box center [790, 279] width 455 height 16
click at [635, 288] on li "Graze @" at bounding box center [790, 295] width 455 height 16
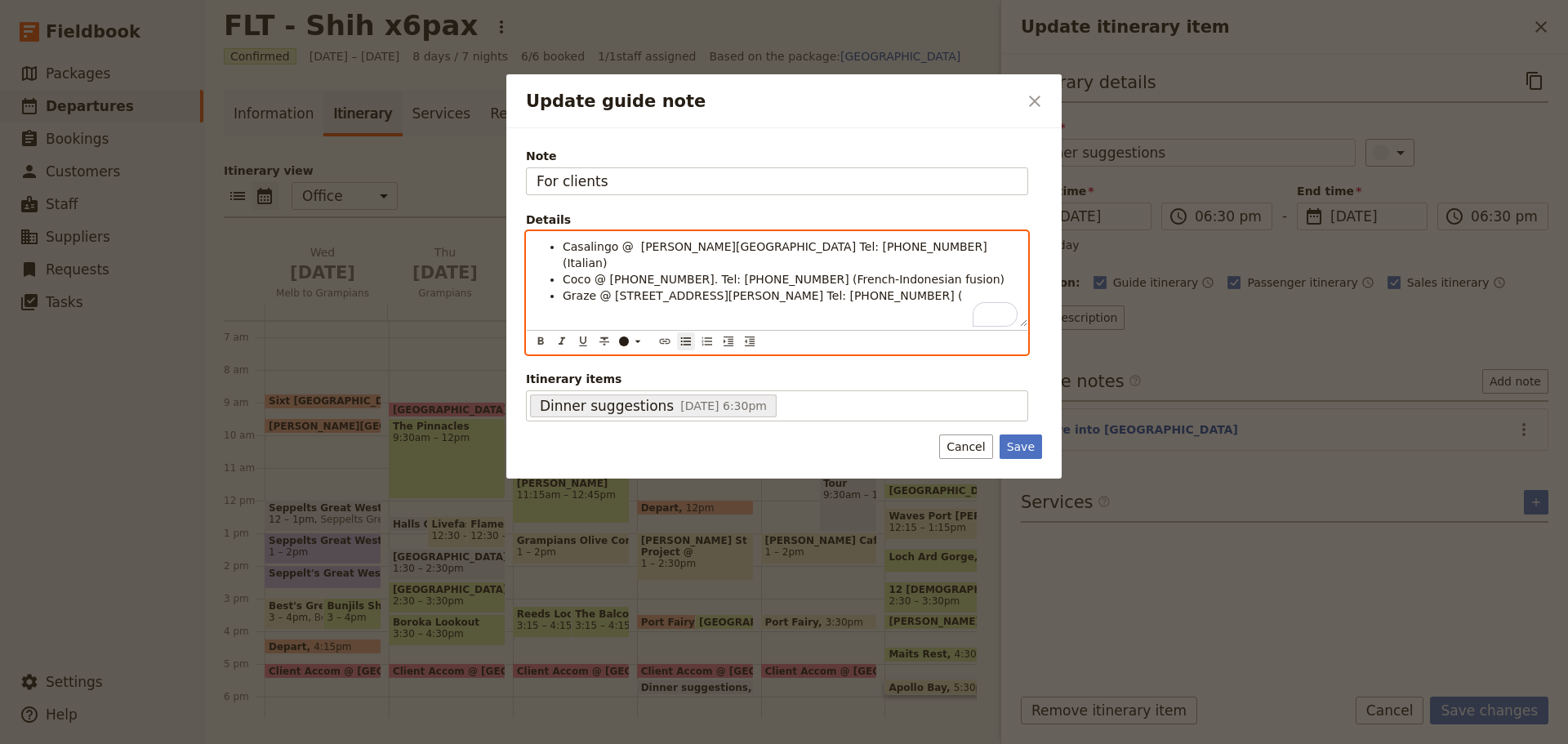
click at [762, 288] on li "Graze @ [STREET_ADDRESS][PERSON_NAME] Tel: [PHONE_NUMBER] (" at bounding box center [790, 295] width 455 height 16
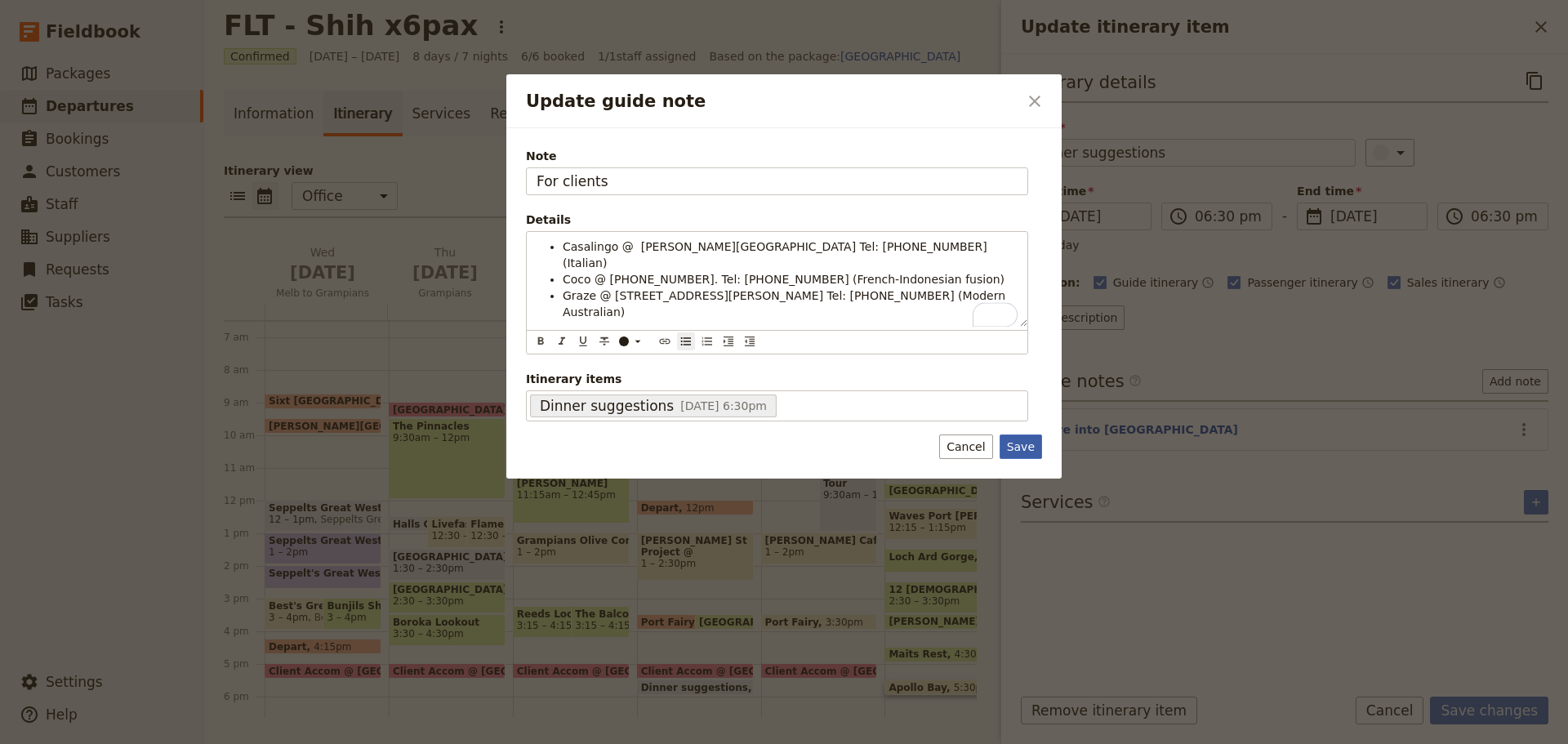
click at [1023, 448] on button "Save" at bounding box center [1021, 447] width 42 height 25
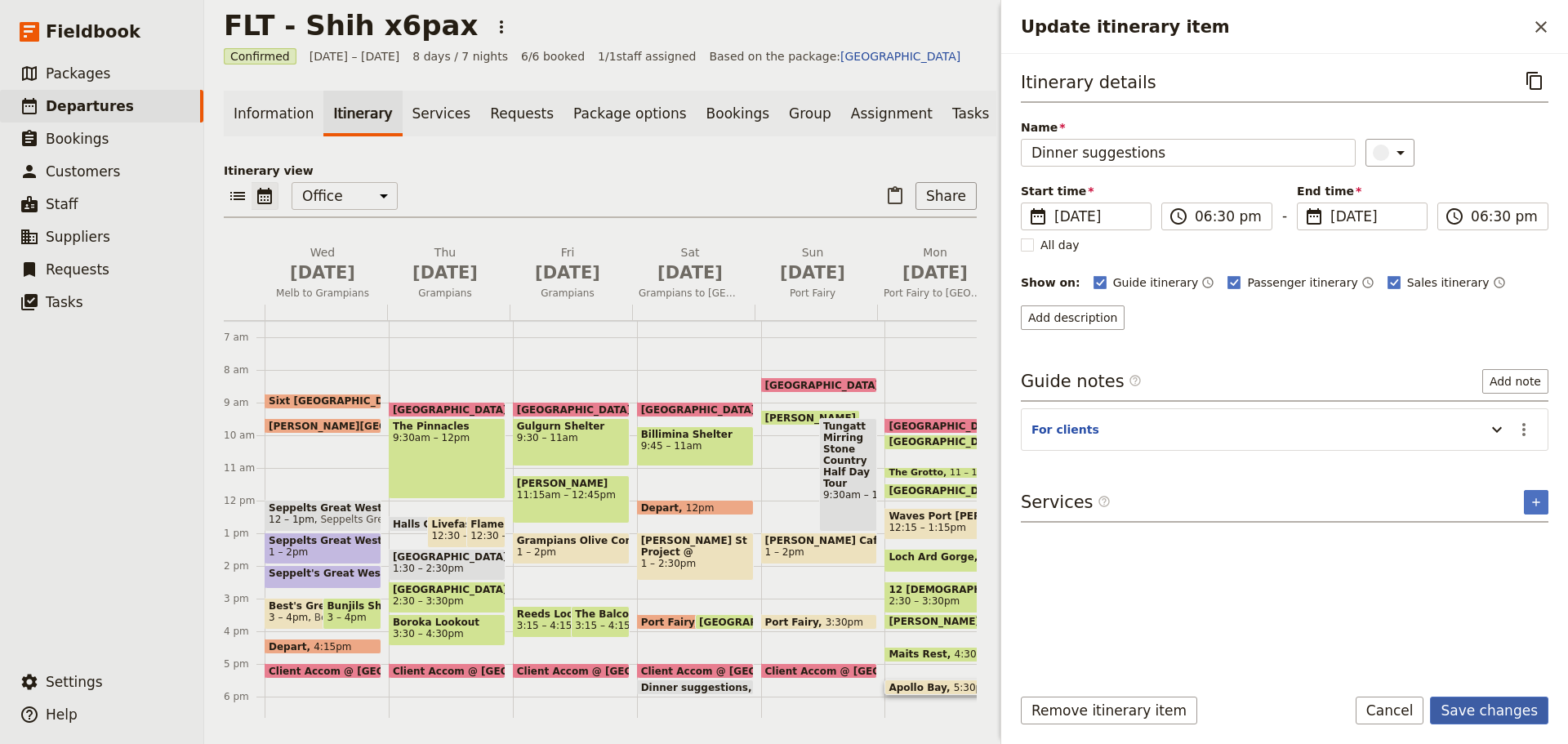
click at [1512, 716] on button "Save changes" at bounding box center [1489, 709] width 119 height 27
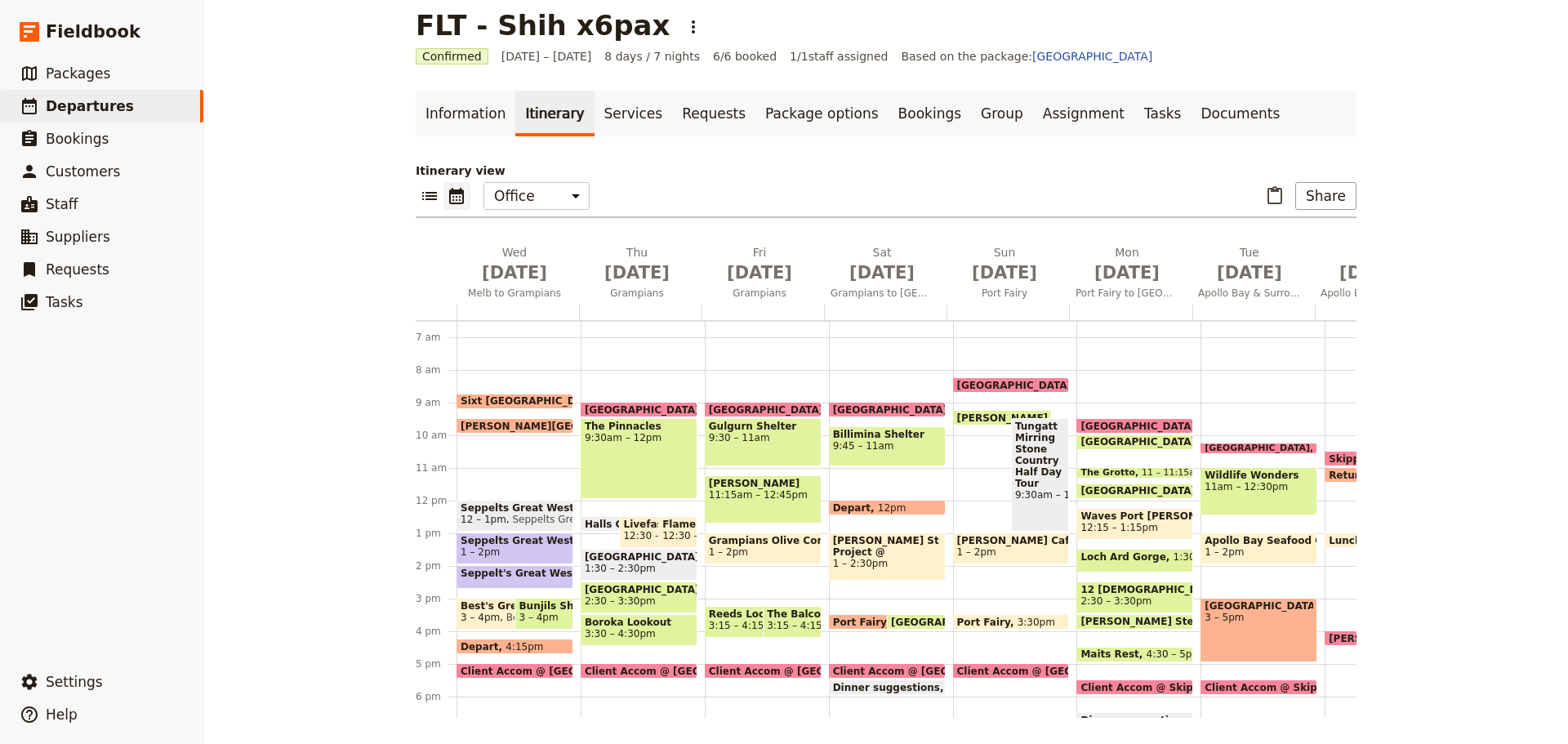
click at [1223, 447] on div "Drift House 10:15 – 10:30am" at bounding box center [1259, 448] width 117 height 12
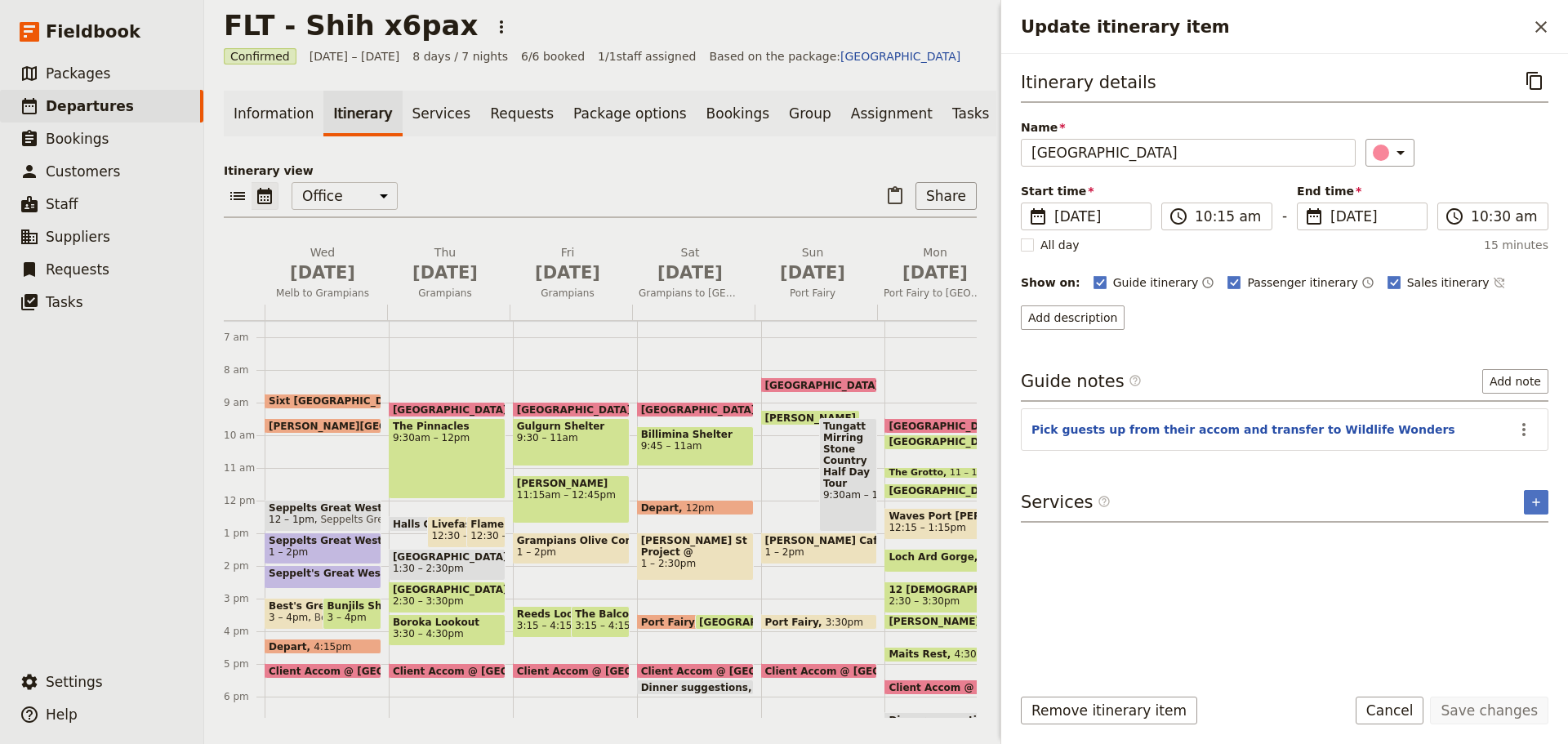
drag, startPoint x: 1409, startPoint y: 698, endPoint x: 1389, endPoint y: 655, distance: 47.4
click at [1409, 697] on button "Cancel" at bounding box center [1390, 709] width 69 height 27
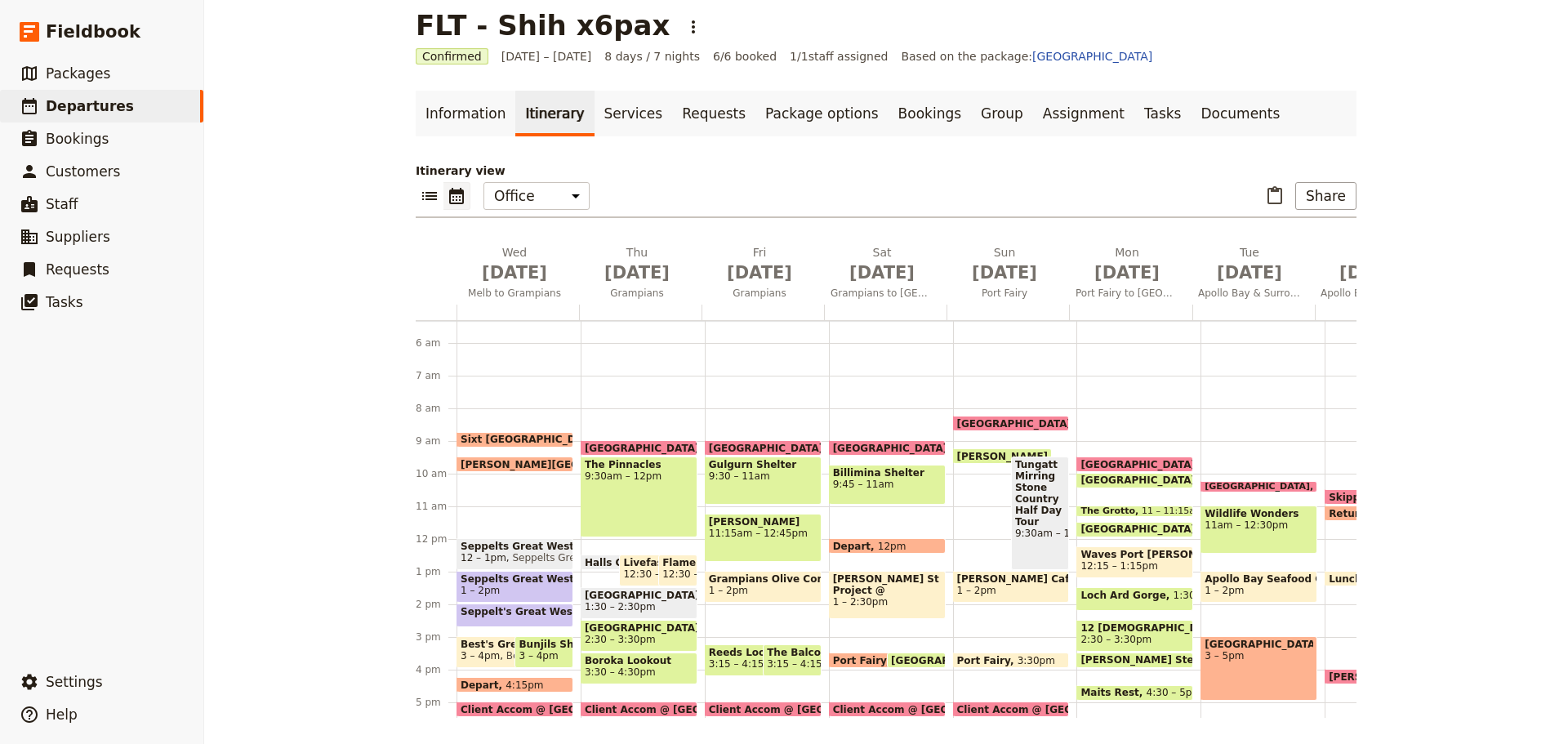
scroll to position [154, 0]
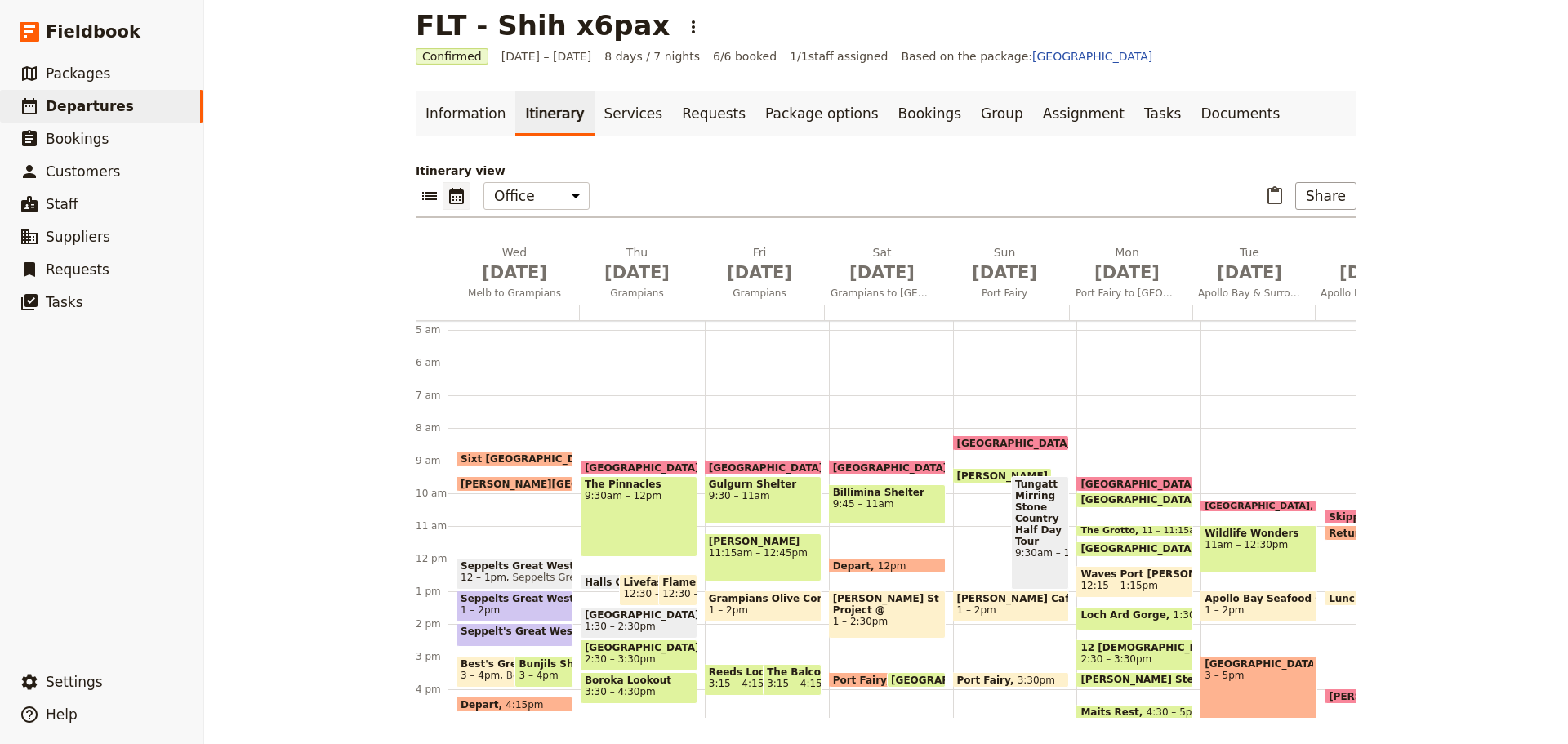
click at [1235, 502] on span "[GEOGRAPHIC_DATA]" at bounding box center [1260, 506] width 111 height 10
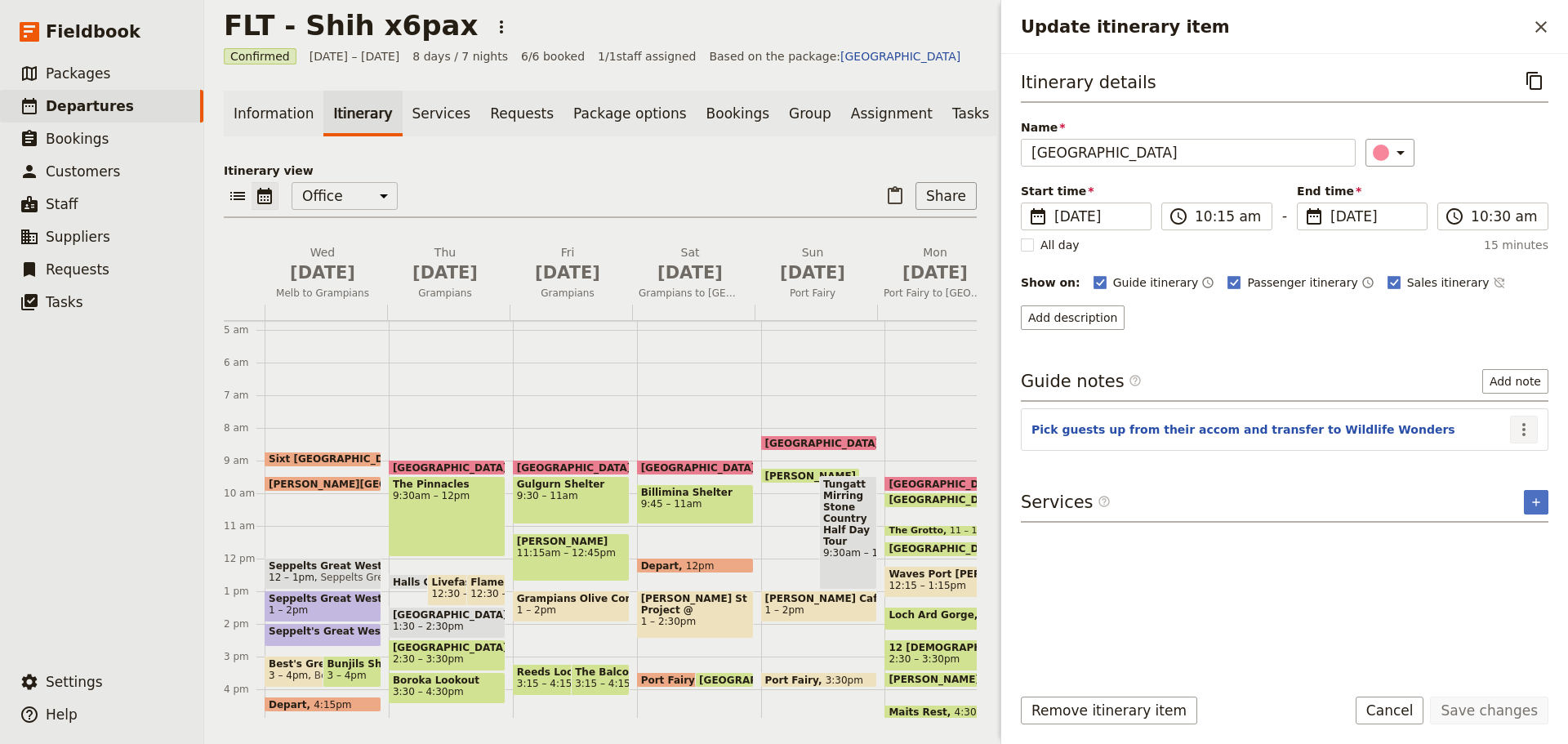
click at [1525, 426] on icon "Actions" at bounding box center [1524, 429] width 19 height 19
click at [1503, 459] on span "Edit note" at bounding box center [1477, 464] width 51 height 16
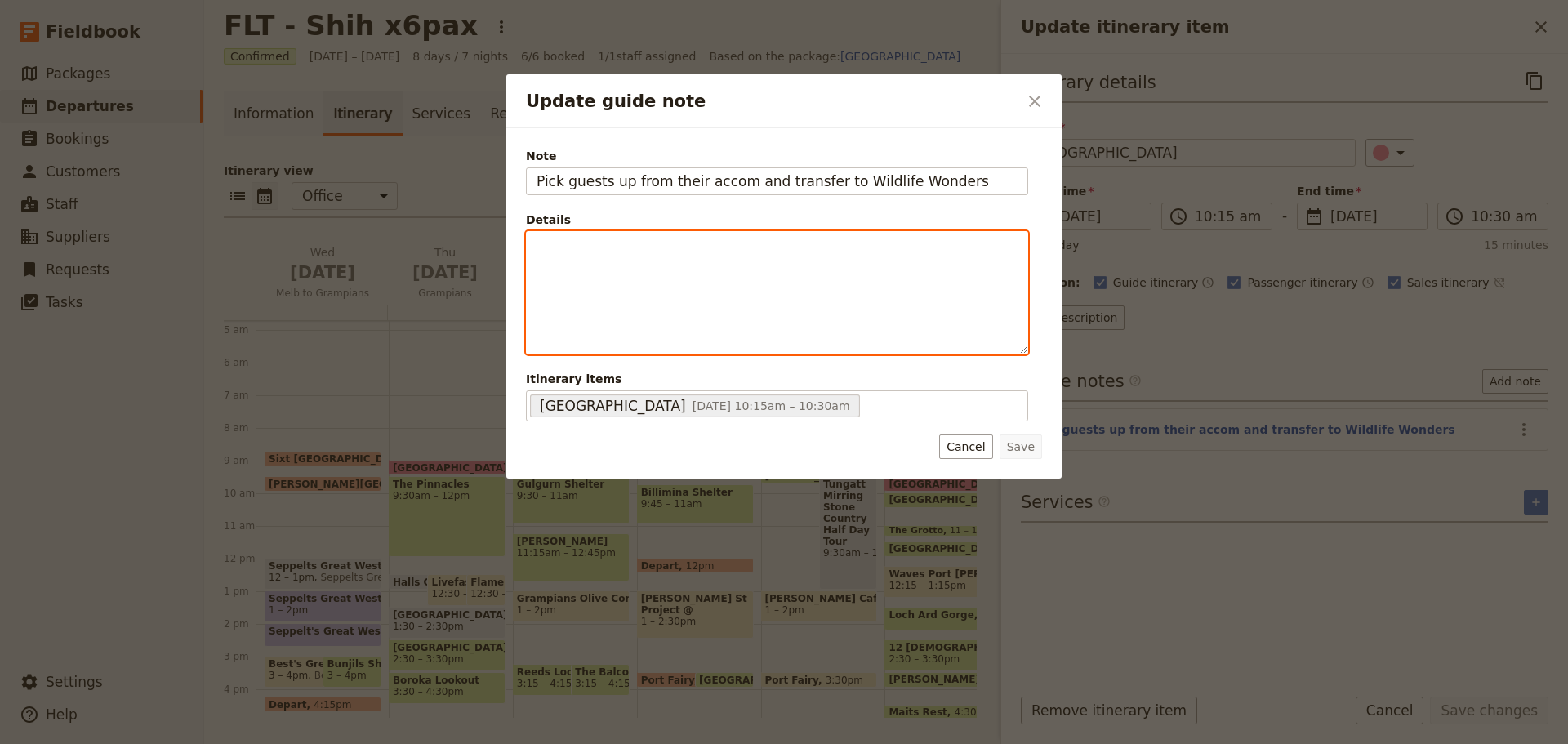
click at [644, 269] on div "Update guide note" at bounding box center [777, 293] width 501 height 122
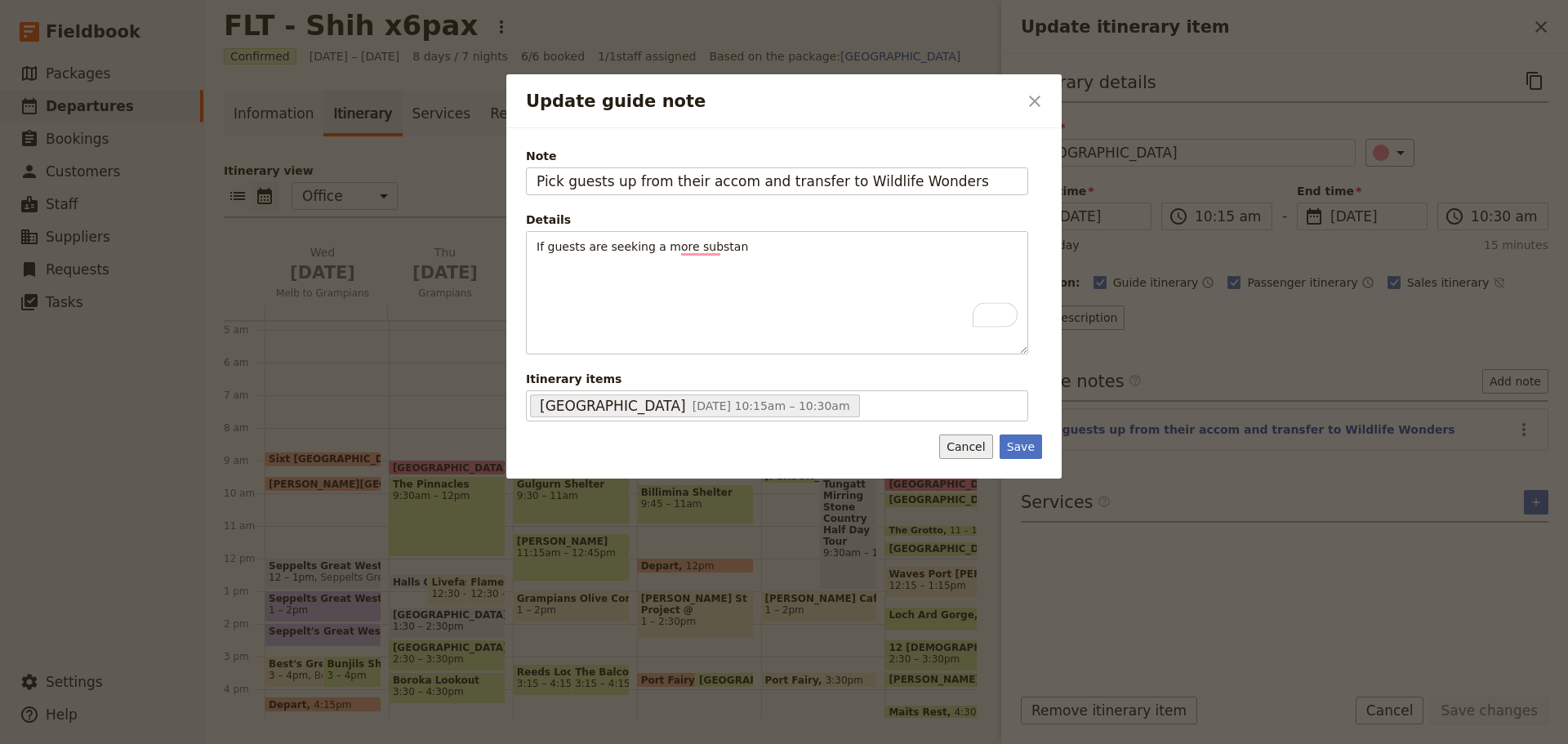
drag, startPoint x: 988, startPoint y: 446, endPoint x: 1320, endPoint y: 610, distance: 370.3
click at [989, 446] on button "Cancel" at bounding box center [965, 447] width 53 height 25
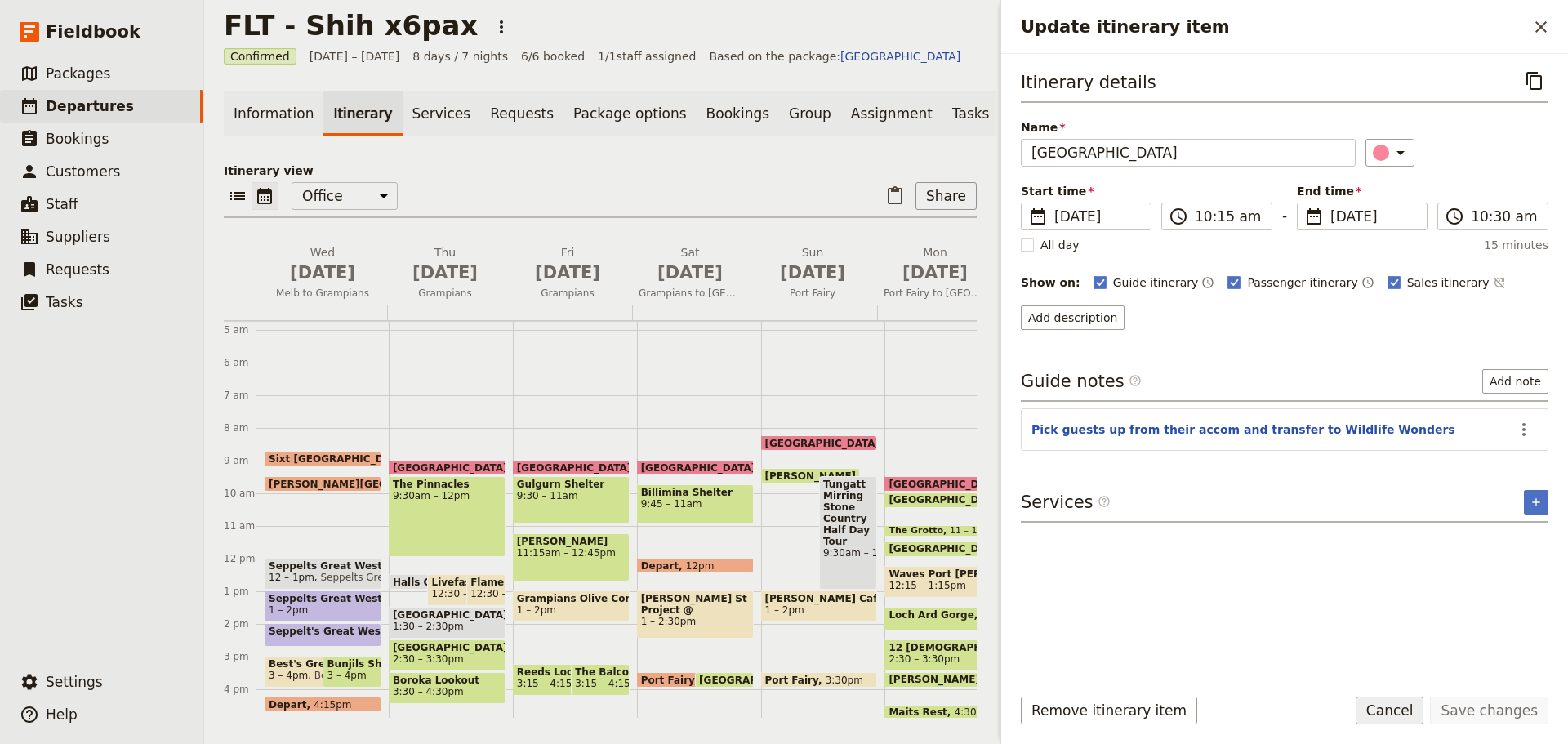
click at [1414, 706] on button "Cancel" at bounding box center [1390, 709] width 69 height 27
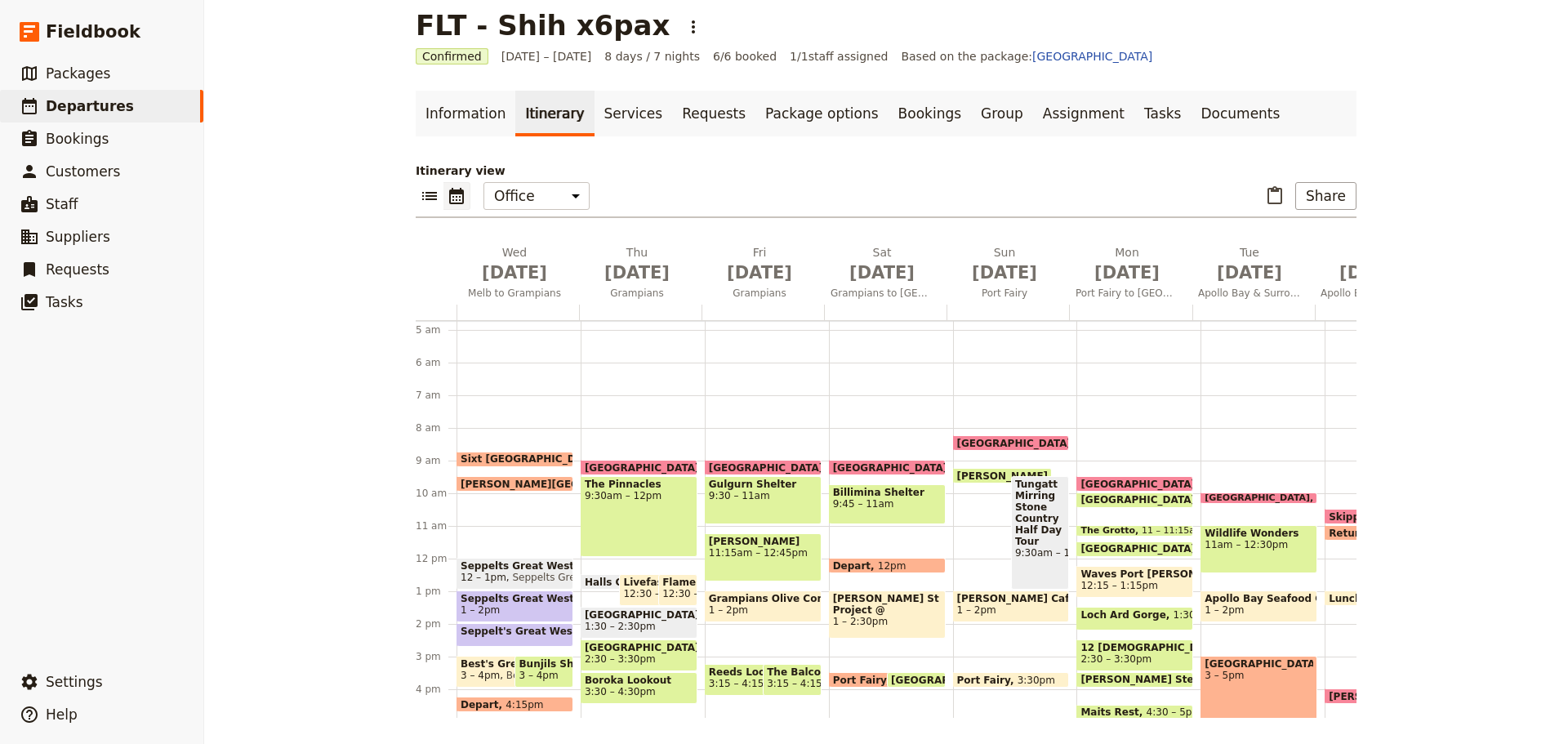
click at [1224, 537] on span "Wildlife Wonders" at bounding box center [1258, 533] width 109 height 12
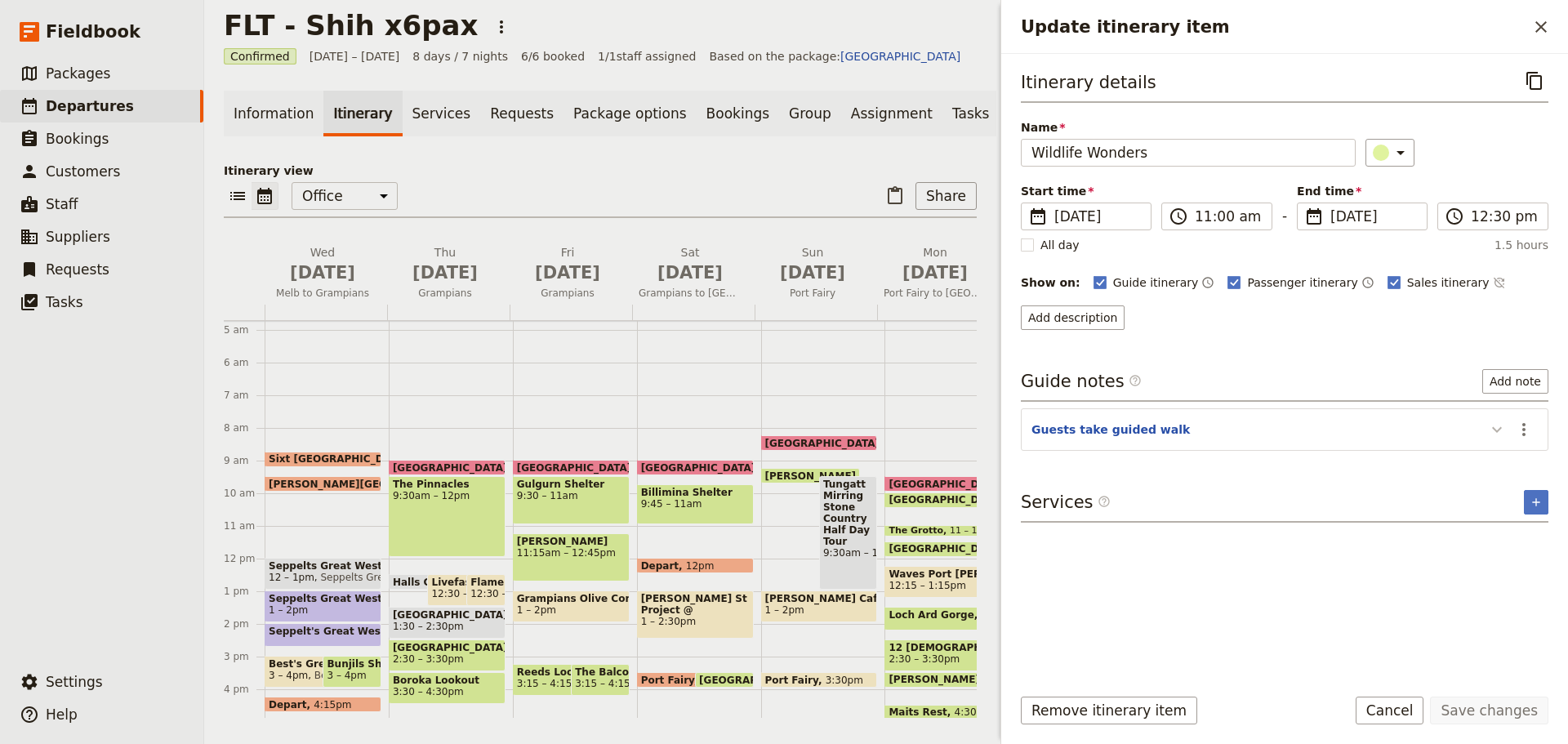
click at [1495, 422] on icon "Update itinerary item" at bounding box center [1497, 429] width 19 height 19
click at [1402, 700] on button "Cancel" at bounding box center [1390, 709] width 69 height 27
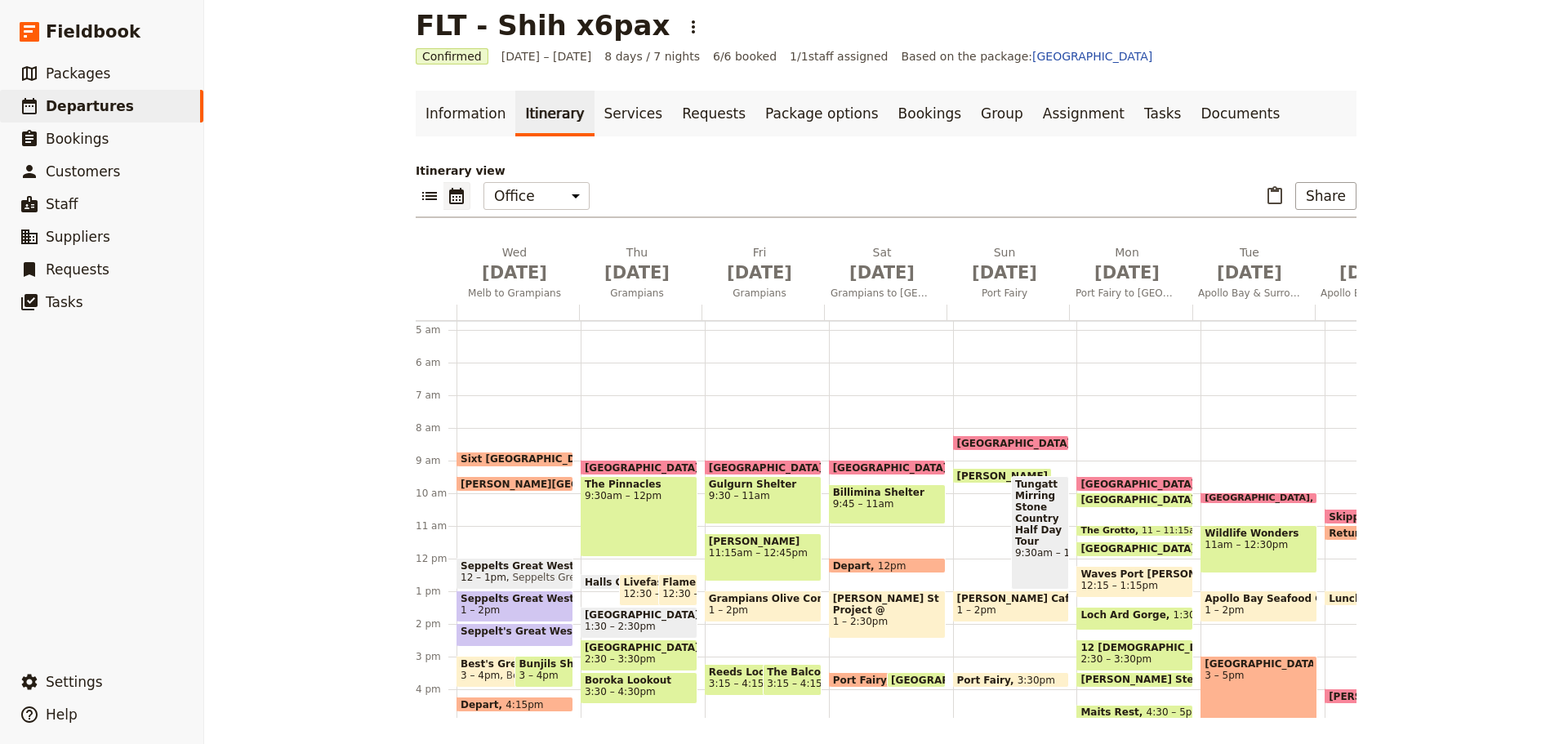
scroll to position [0, 101]
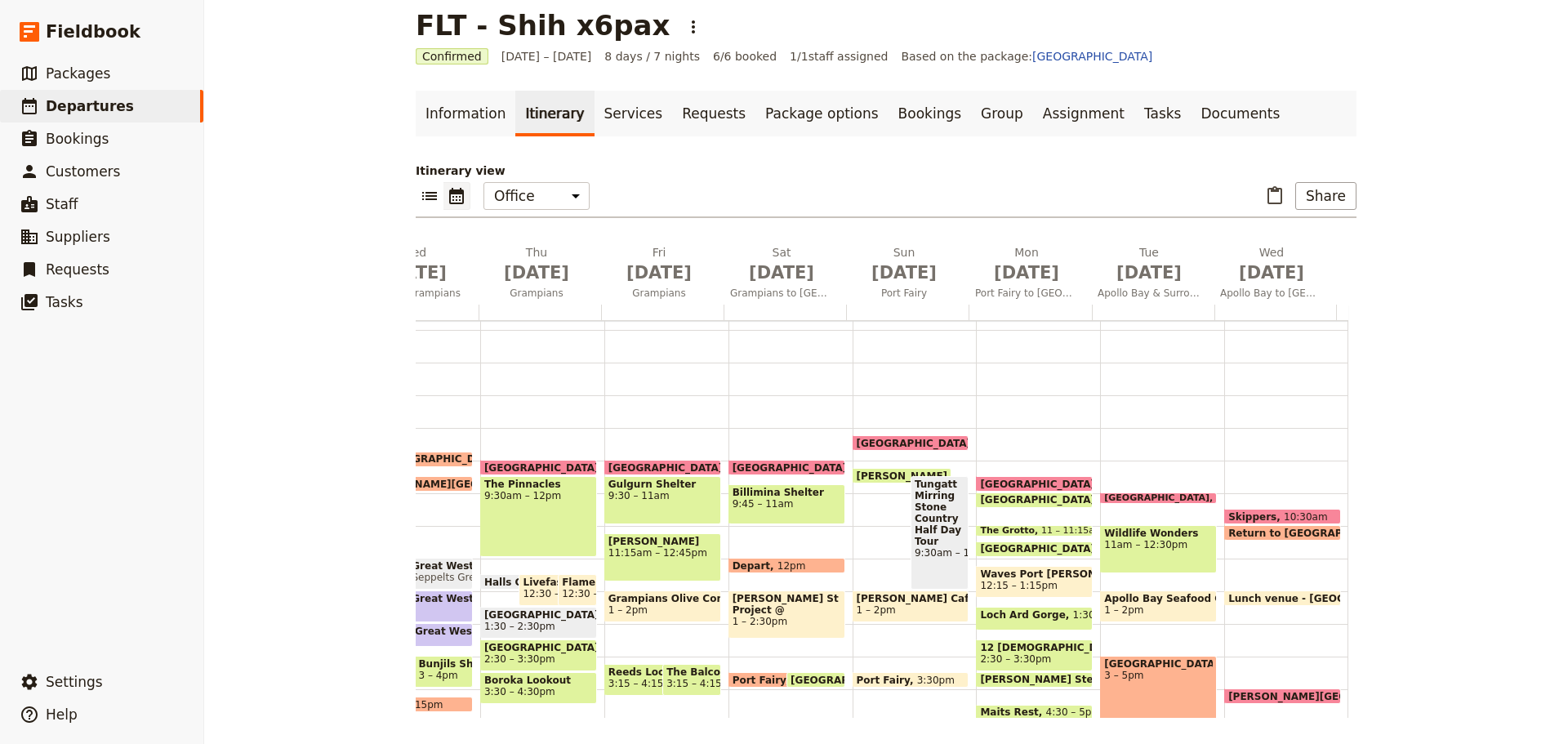
click at [1157, 620] on span at bounding box center [1158, 617] width 115 height 6
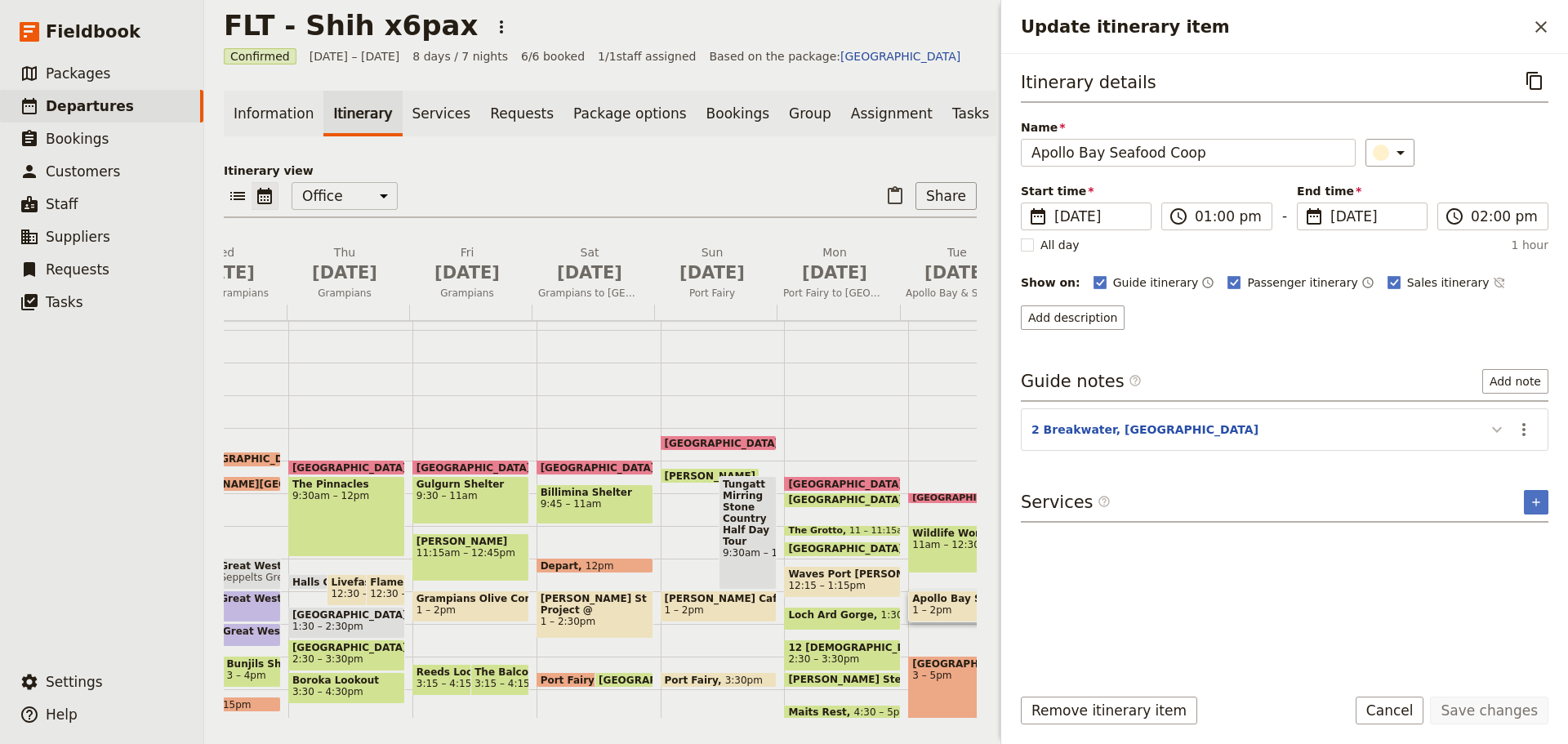
click at [1497, 432] on icon "Update itinerary item" at bounding box center [1496, 430] width 10 height 5
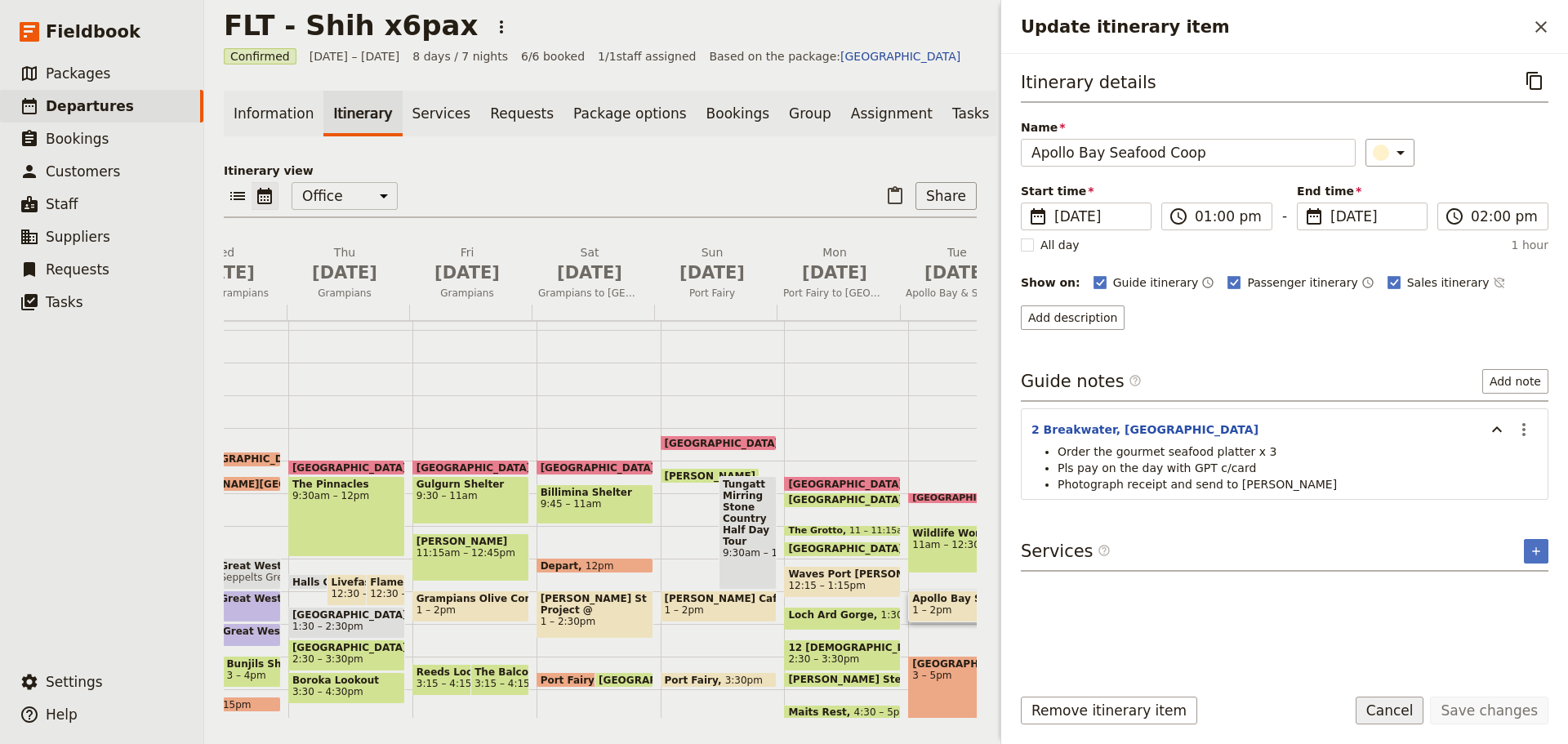
click at [1395, 711] on button "Cancel" at bounding box center [1390, 709] width 69 height 27
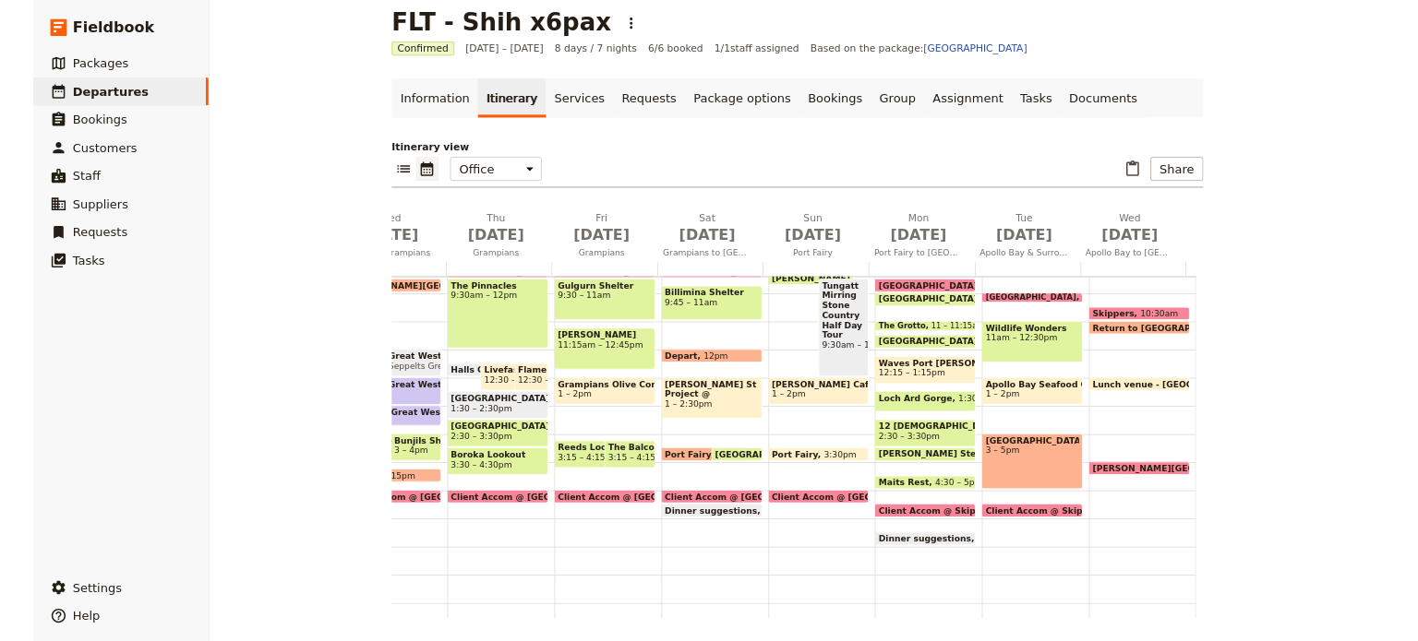
scroll to position [359, 0]
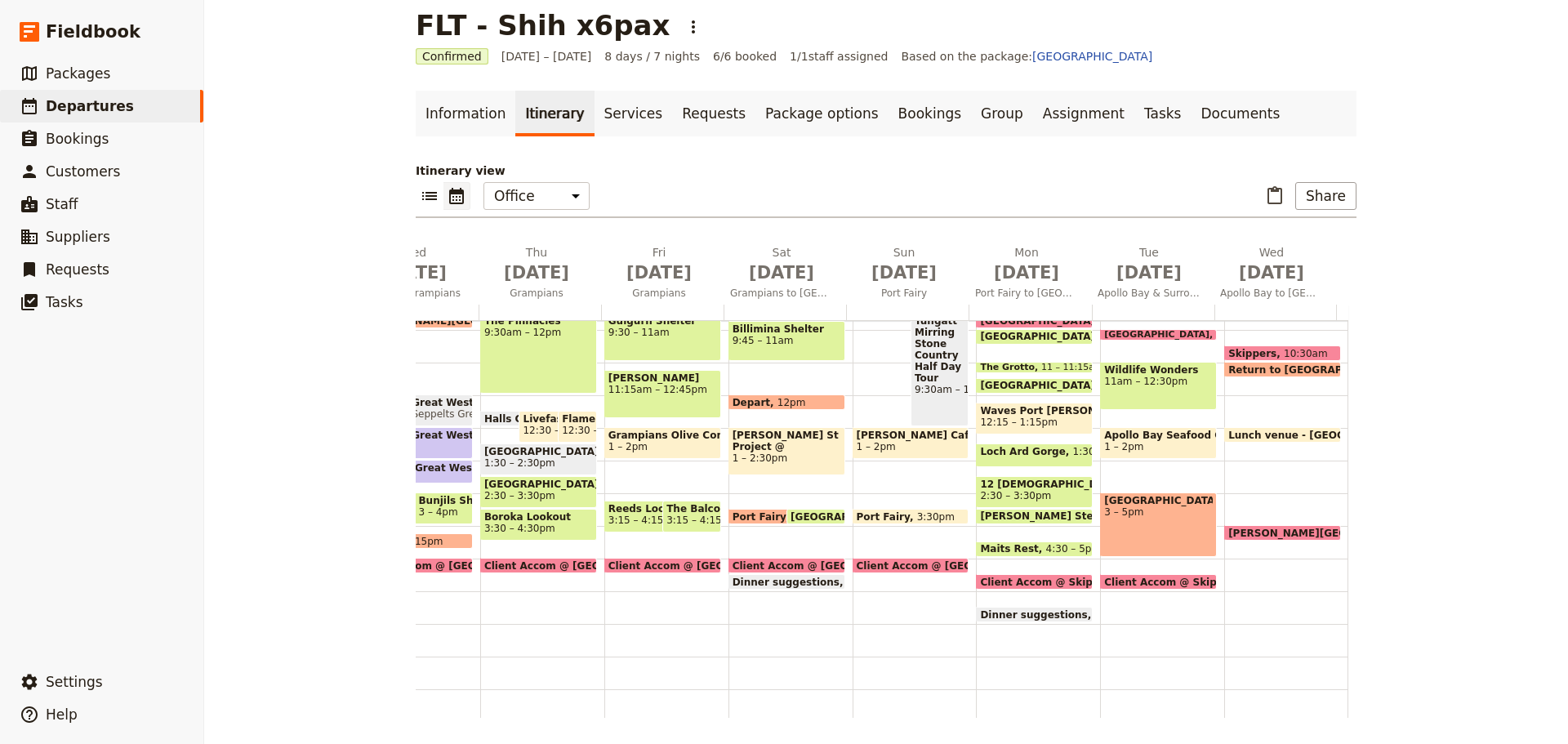
click at [1126, 531] on div "[GEOGRAPHIC_DATA] 3 – 5pm" at bounding box center [1158, 525] width 117 height 65
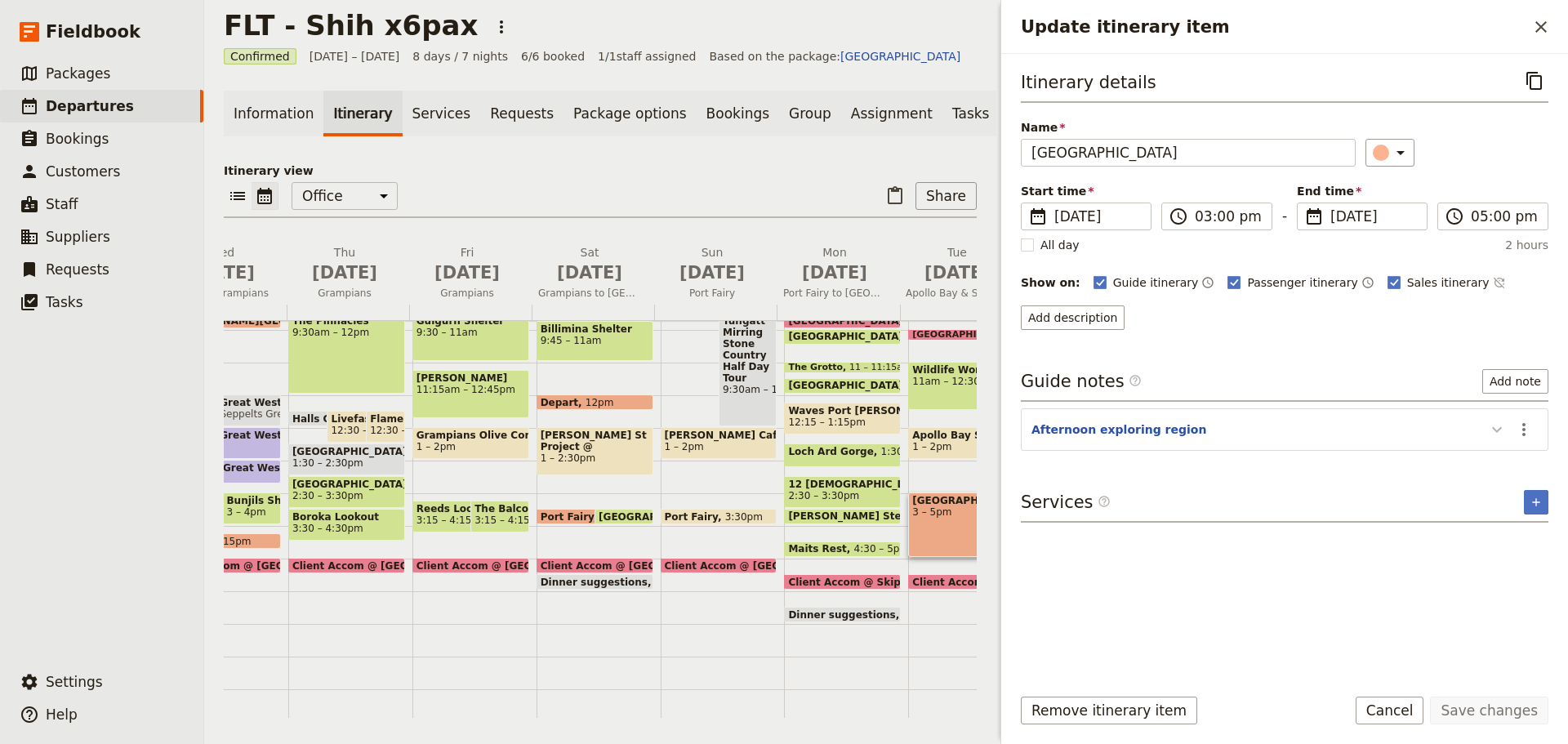
click at [1503, 429] on icon "Update itinerary item" at bounding box center [1497, 429] width 19 height 19
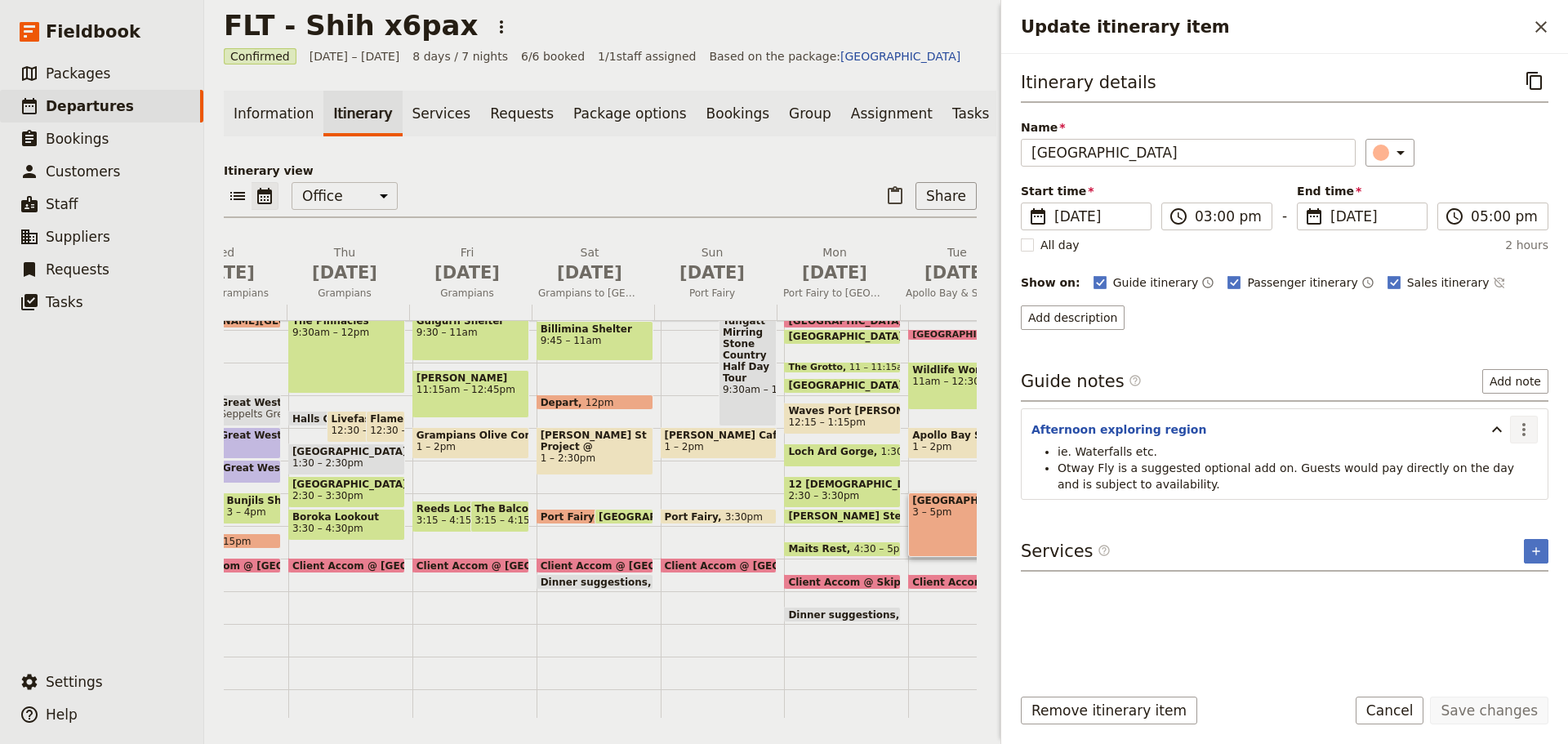
click at [1522, 422] on icon "Actions" at bounding box center [1524, 429] width 19 height 19
click at [1502, 461] on span "Edit note" at bounding box center [1477, 464] width 51 height 16
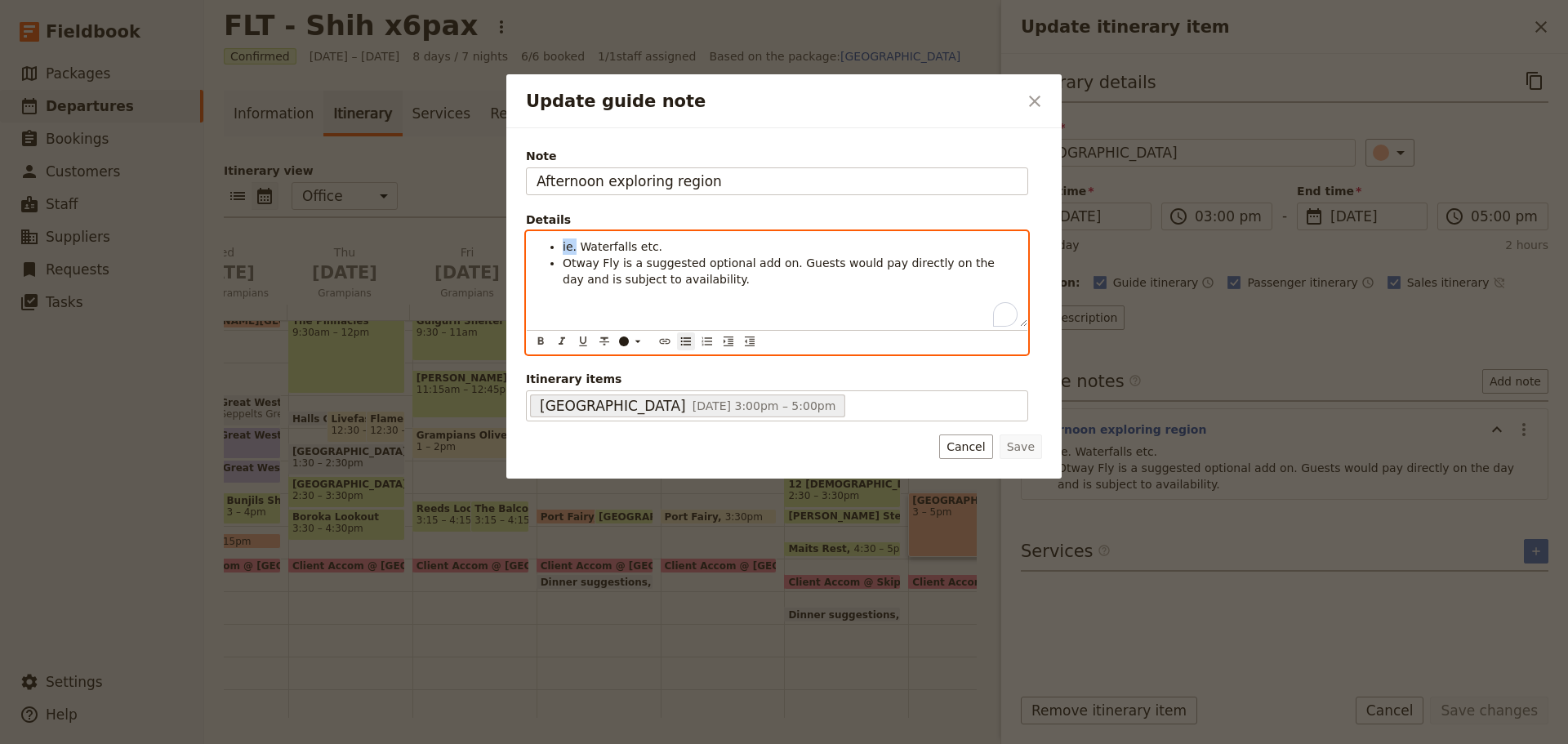
drag, startPoint x: 574, startPoint y: 249, endPoint x: 467, endPoint y: 234, distance: 108.0
click at [467, 743] on div "Update guide note ​ Note Afternoon exploring region Details ie. Waterfalls etc.…" at bounding box center [784, 744] width 1568 height 0
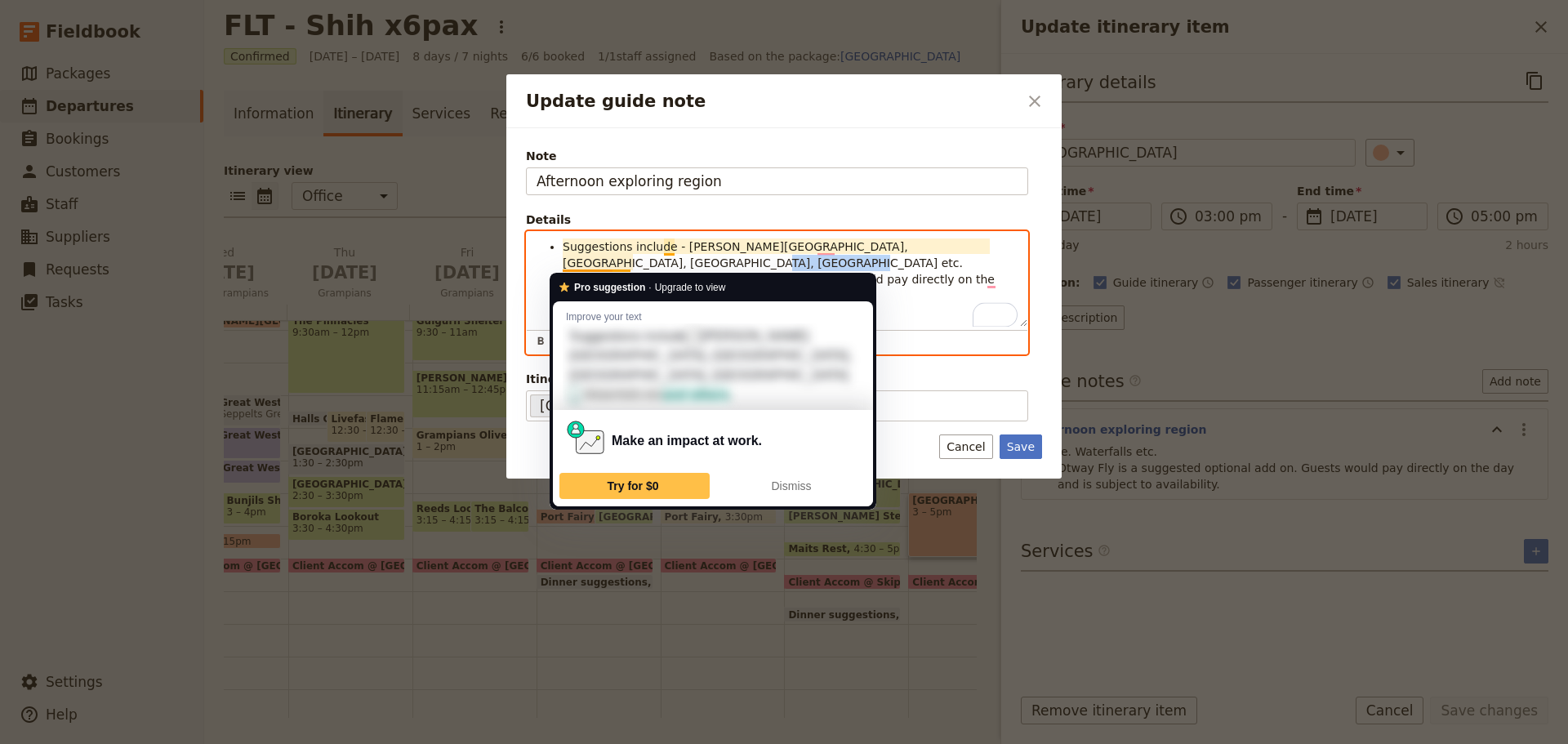
click at [511, 265] on div "Update guide note ​ Note Afternoon exploring region Details Suggestions include…" at bounding box center [784, 372] width 1568 height 744
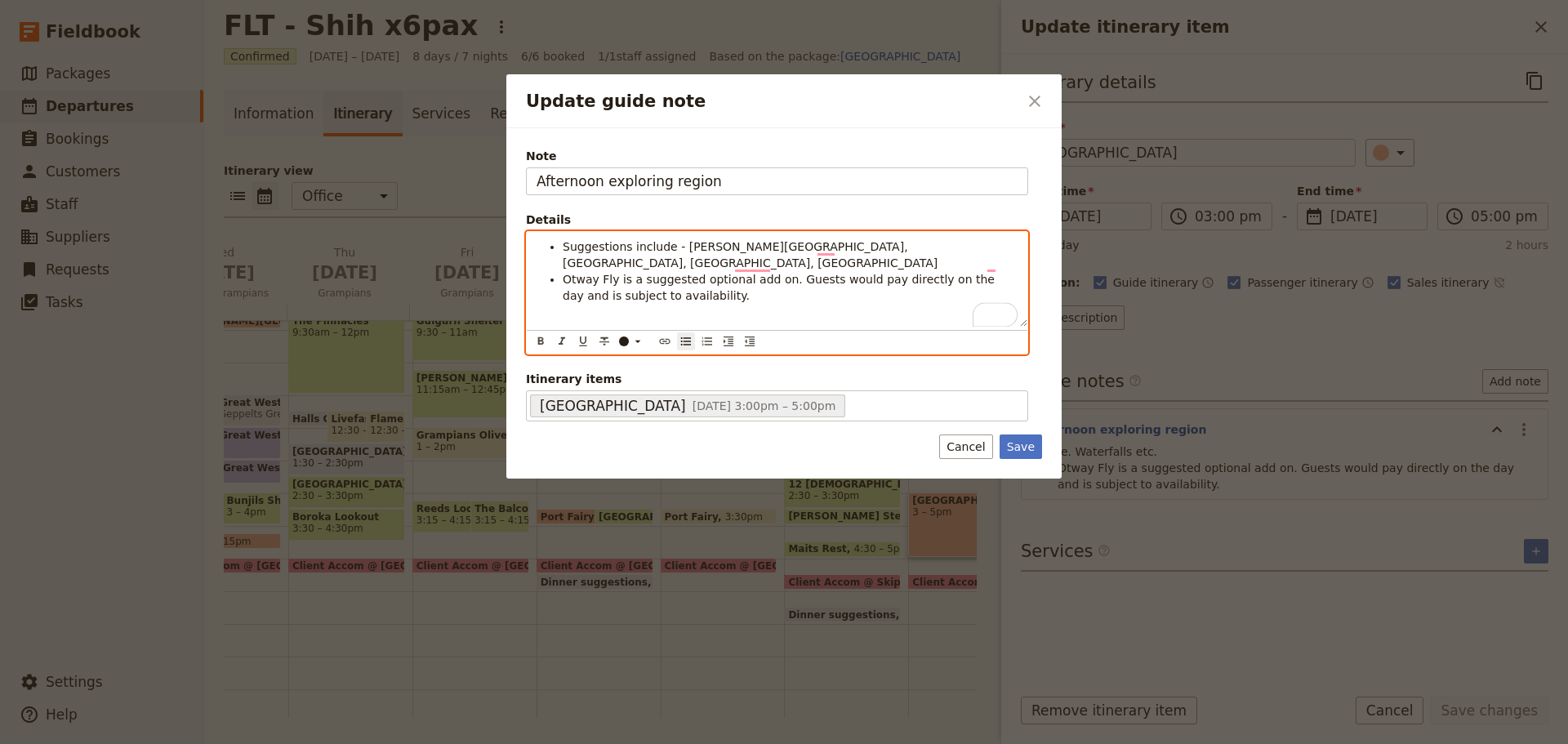
click at [620, 248] on span "Suggestions include - [PERSON_NAME][GEOGRAPHIC_DATA], [GEOGRAPHIC_DATA], [GEOGR…" at bounding box center [750, 254] width 375 height 29
click at [1014, 245] on li "Suggested sites include - [PERSON_NAME][GEOGRAPHIC_DATA], [GEOGRAPHIC_DATA], [G…" at bounding box center [790, 255] width 455 height 33
click at [699, 271] on li "Marriners Lookout" at bounding box center [790, 279] width 455 height 16
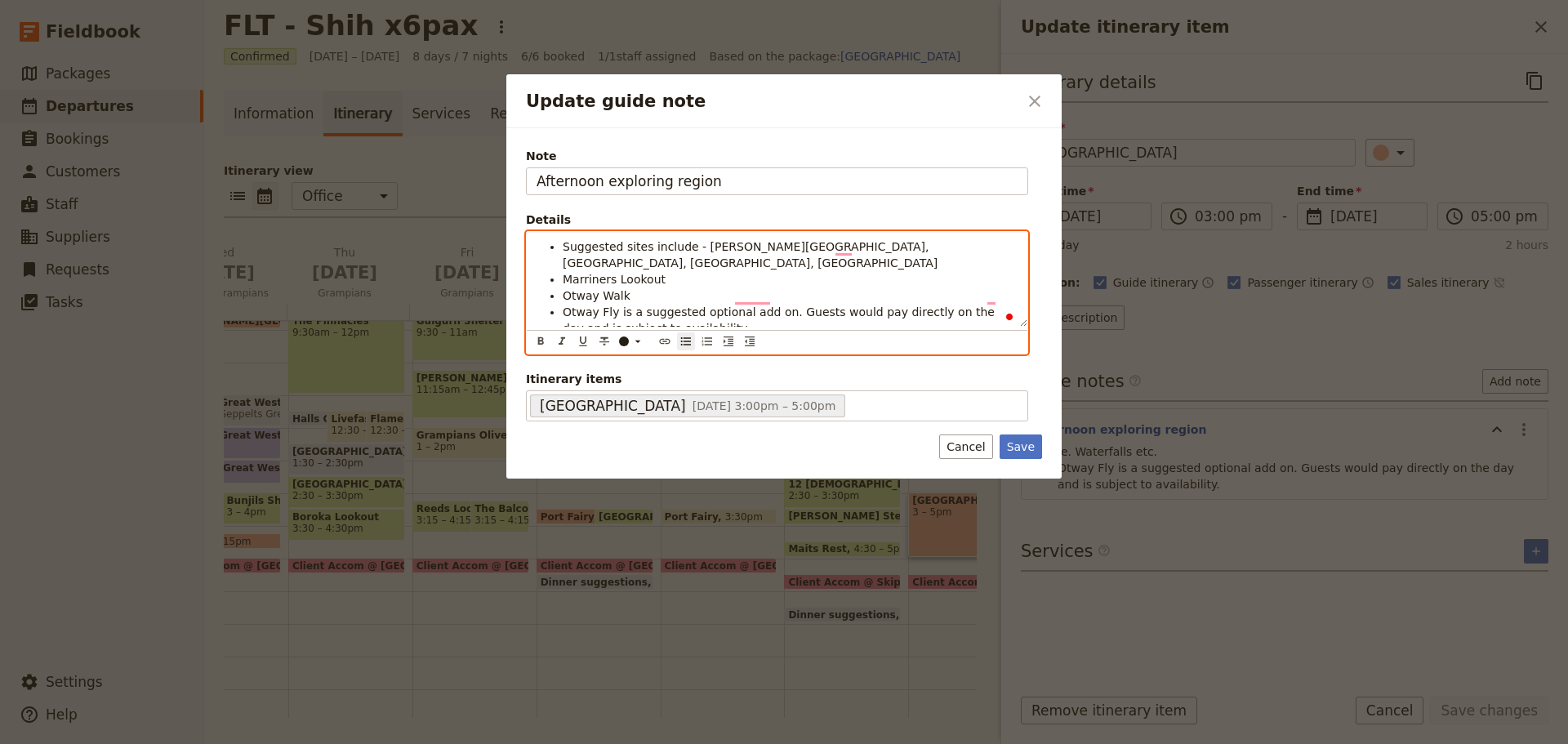
click at [578, 289] on span "Otway Walk" at bounding box center [596, 295] width 68 height 13
drag, startPoint x: 632, startPoint y: 298, endPoint x: 617, endPoint y: 297, distance: 15.0
click at [616, 305] on span "Otway Fly is a suggested optional add on. Guests would pay directly on the day …" at bounding box center [780, 319] width 435 height 29
click at [769, 305] on span "Otway Fly - suggested optional add-on. Guests would pay directly on the day and…" at bounding box center [785, 319] width 445 height 29
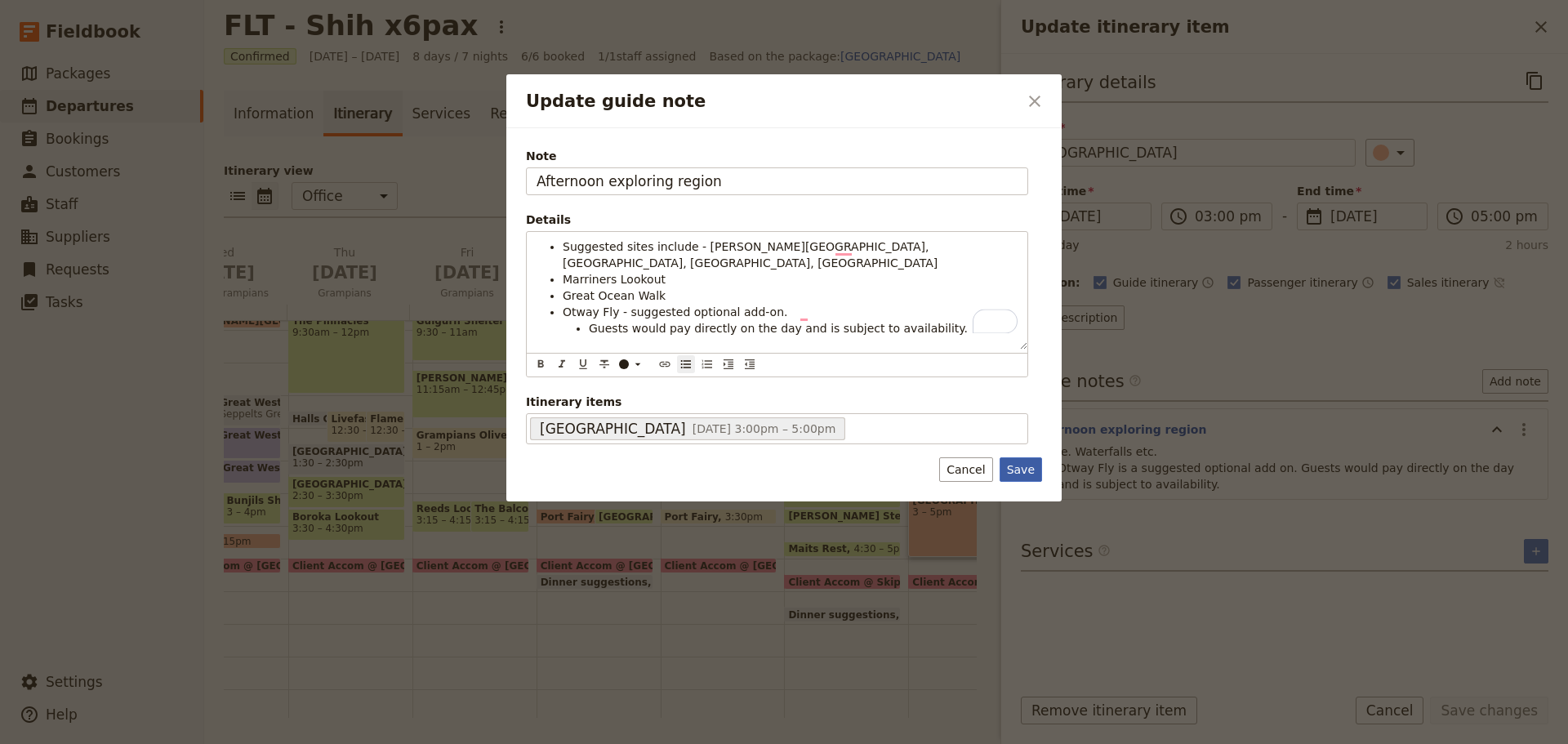
click at [1015, 457] on button "Save" at bounding box center [1021, 470] width 42 height 25
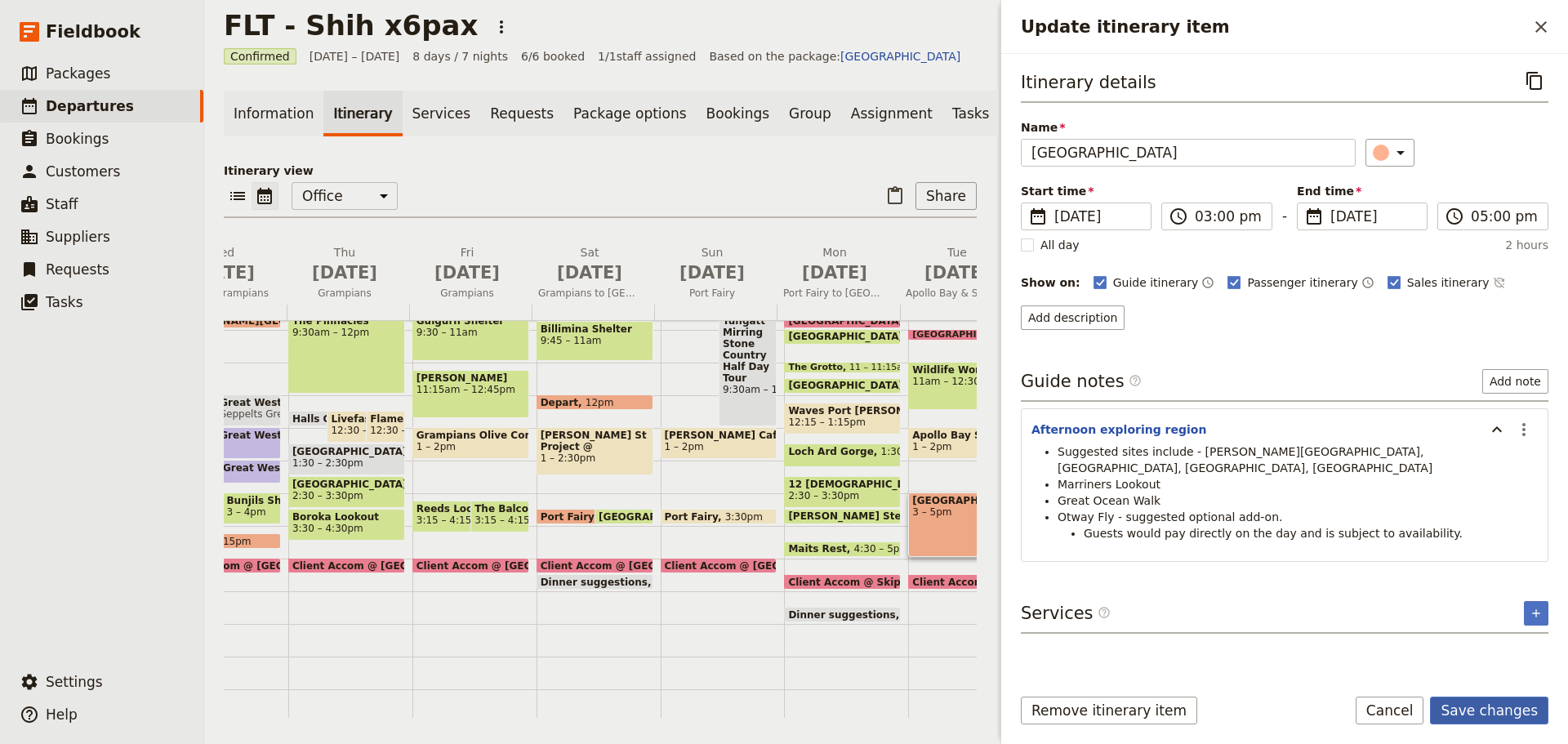
click at [1526, 719] on button "Save changes" at bounding box center [1489, 709] width 119 height 27
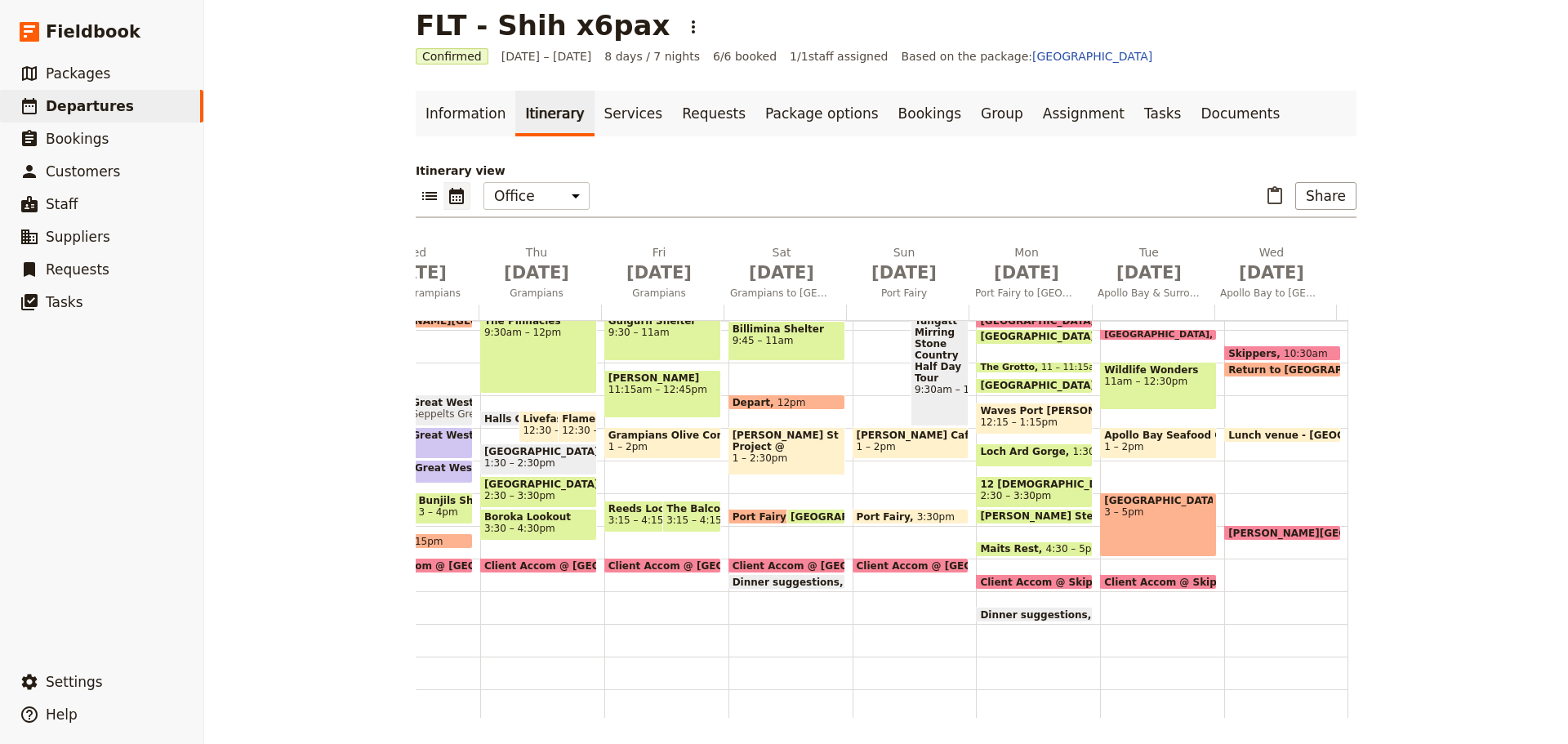
click at [1264, 368] on span "Return to [GEOGRAPHIC_DATA]" at bounding box center [1317, 370] width 178 height 11
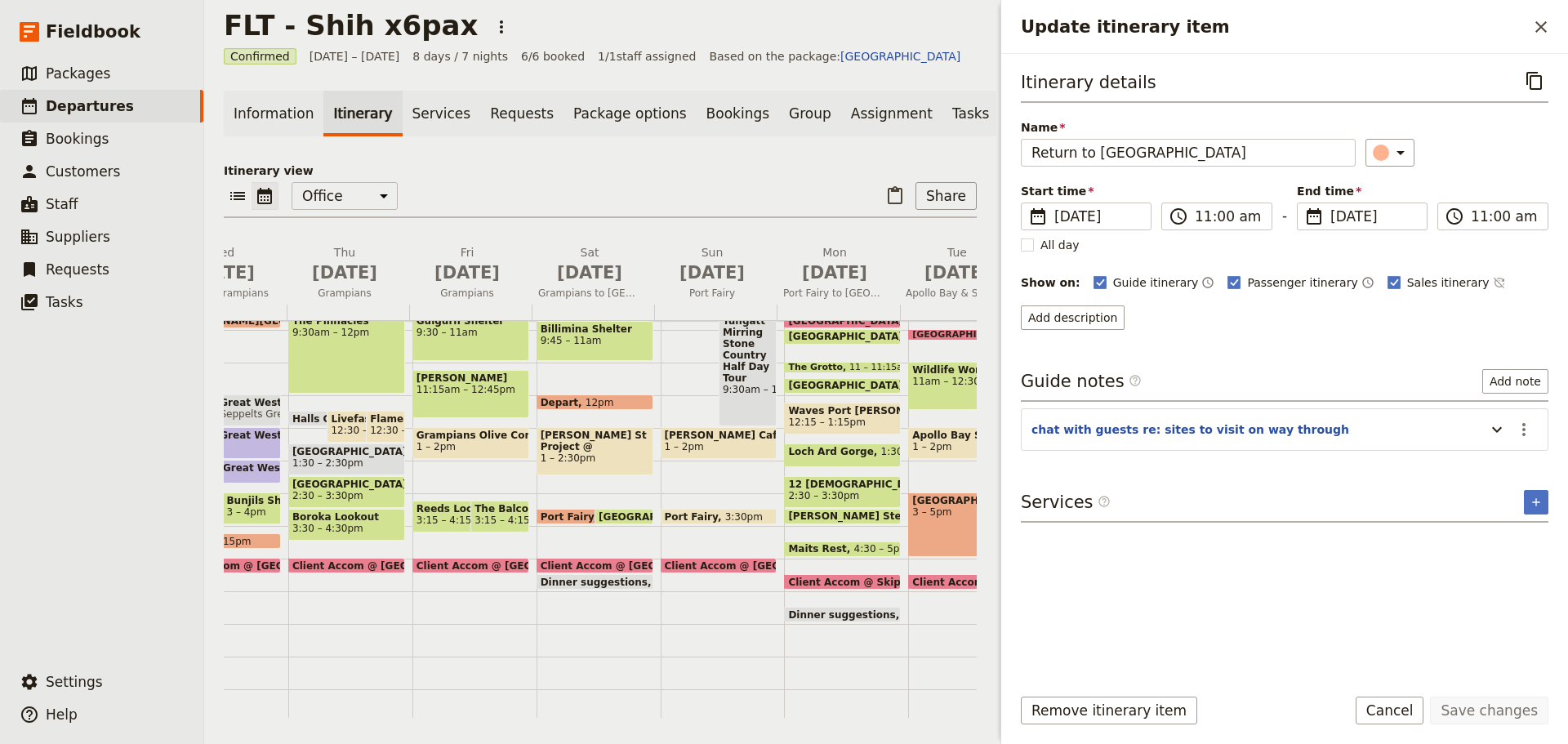
click at [1413, 708] on button "Cancel" at bounding box center [1390, 709] width 69 height 27
